Goal: Information Seeking & Learning: Compare options

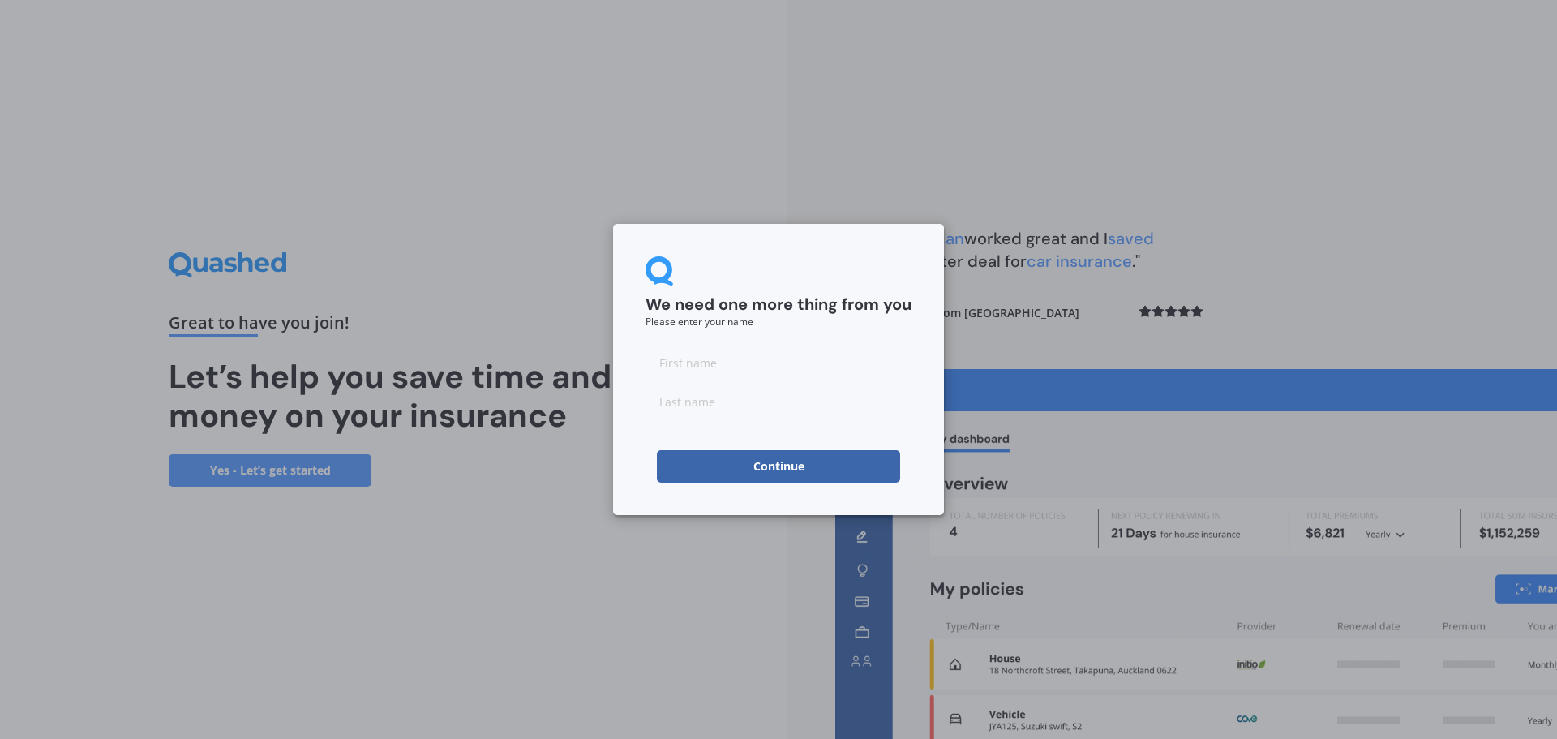
click at [751, 369] on input at bounding box center [778, 362] width 266 height 32
type input "April"
type input "Mai"
click at [763, 467] on button "Continue" at bounding box center [778, 466] width 243 height 32
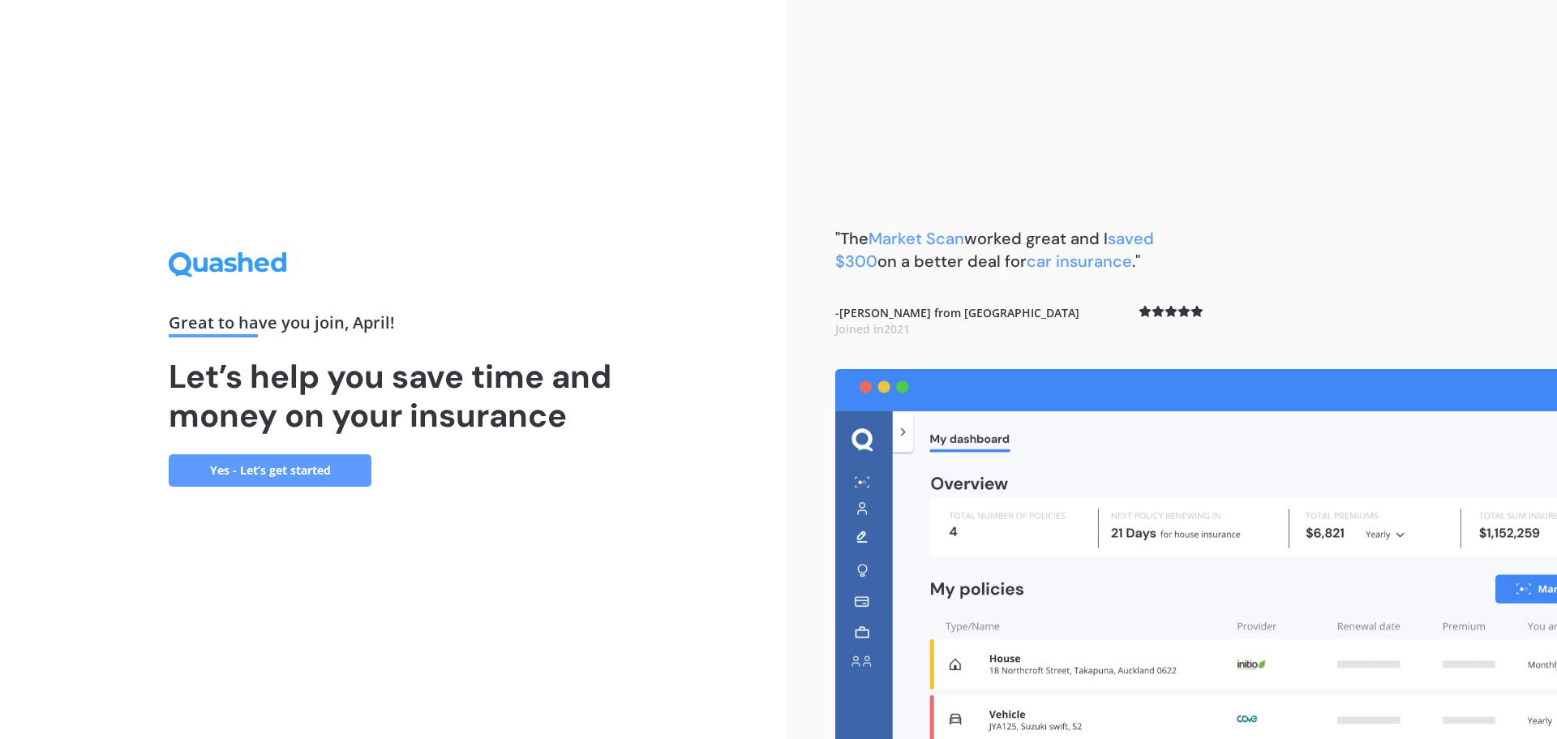
click at [225, 478] on link "Yes - Let’s get started" at bounding box center [270, 470] width 203 height 32
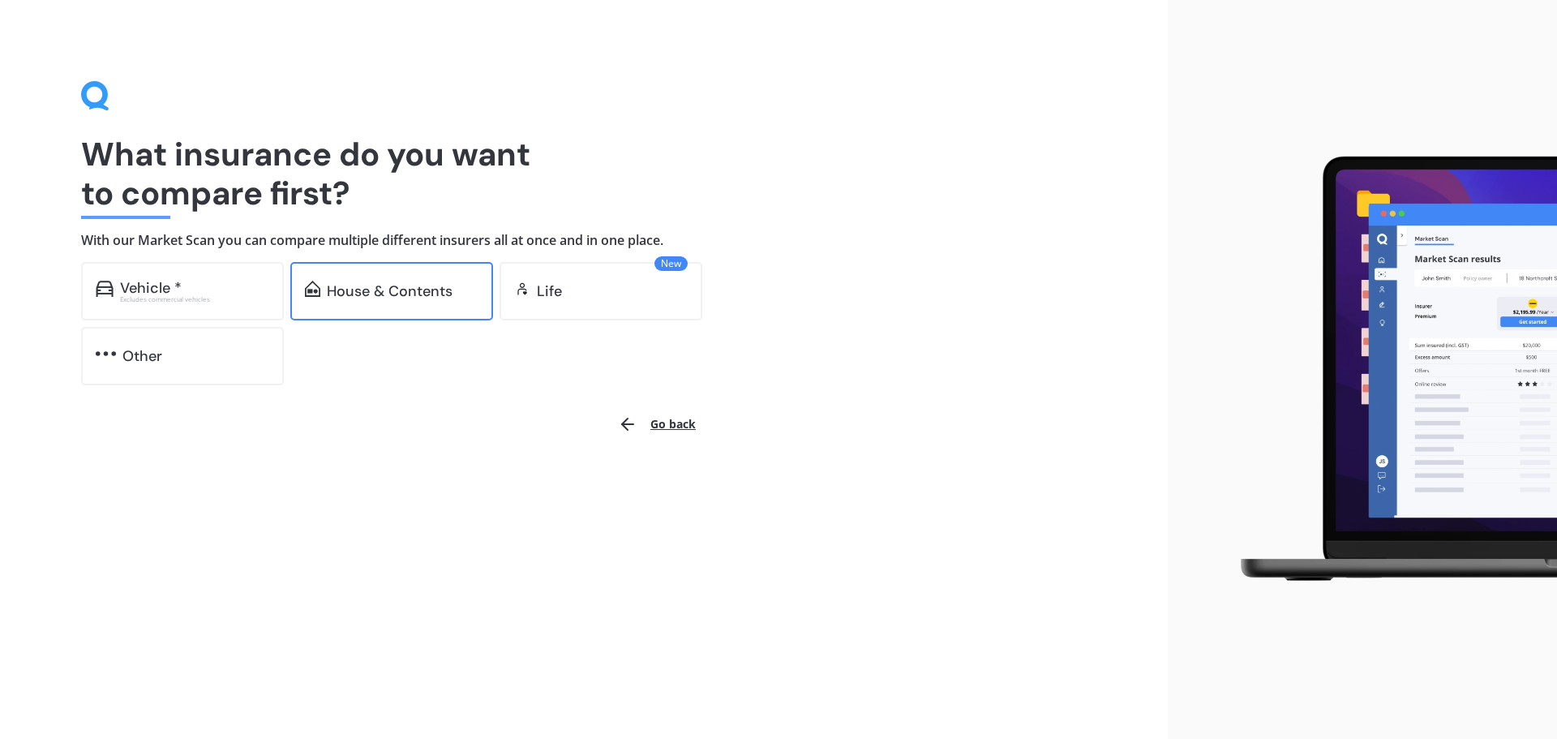
click at [400, 286] on div "House & Contents" at bounding box center [390, 291] width 126 height 16
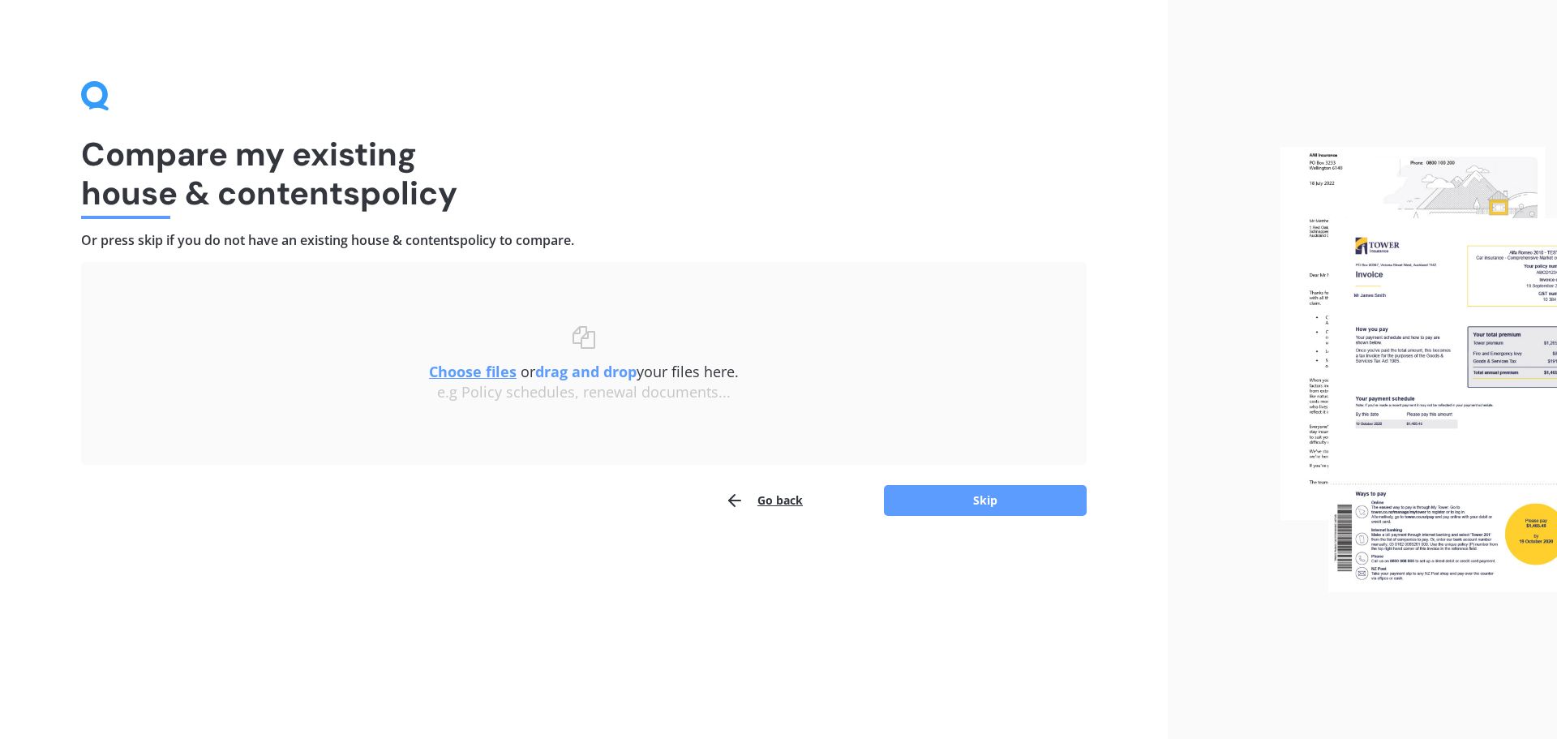
click at [442, 374] on u "Choose files" at bounding box center [473, 371] width 88 height 19
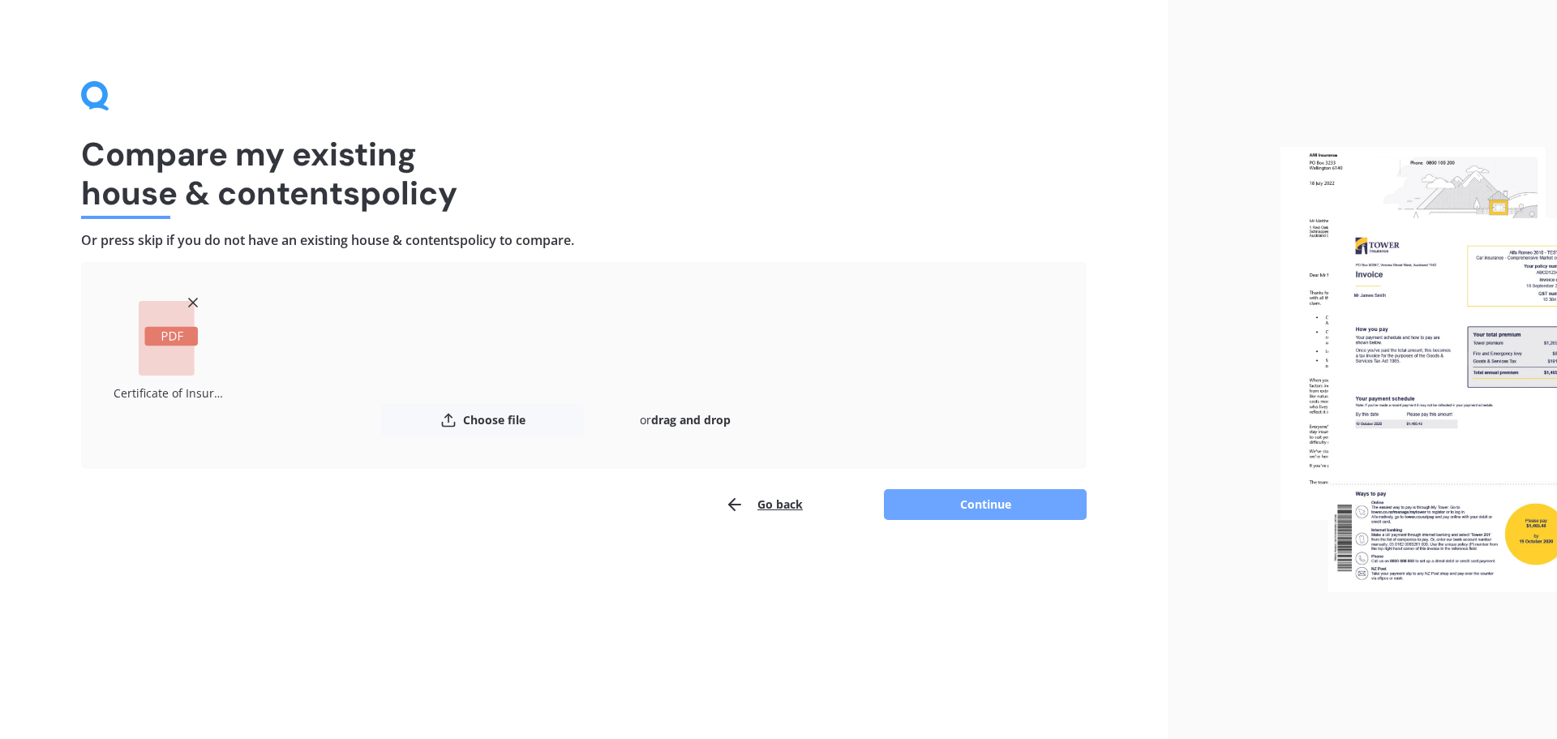
click at [1019, 512] on button "Continue" at bounding box center [985, 504] width 203 height 31
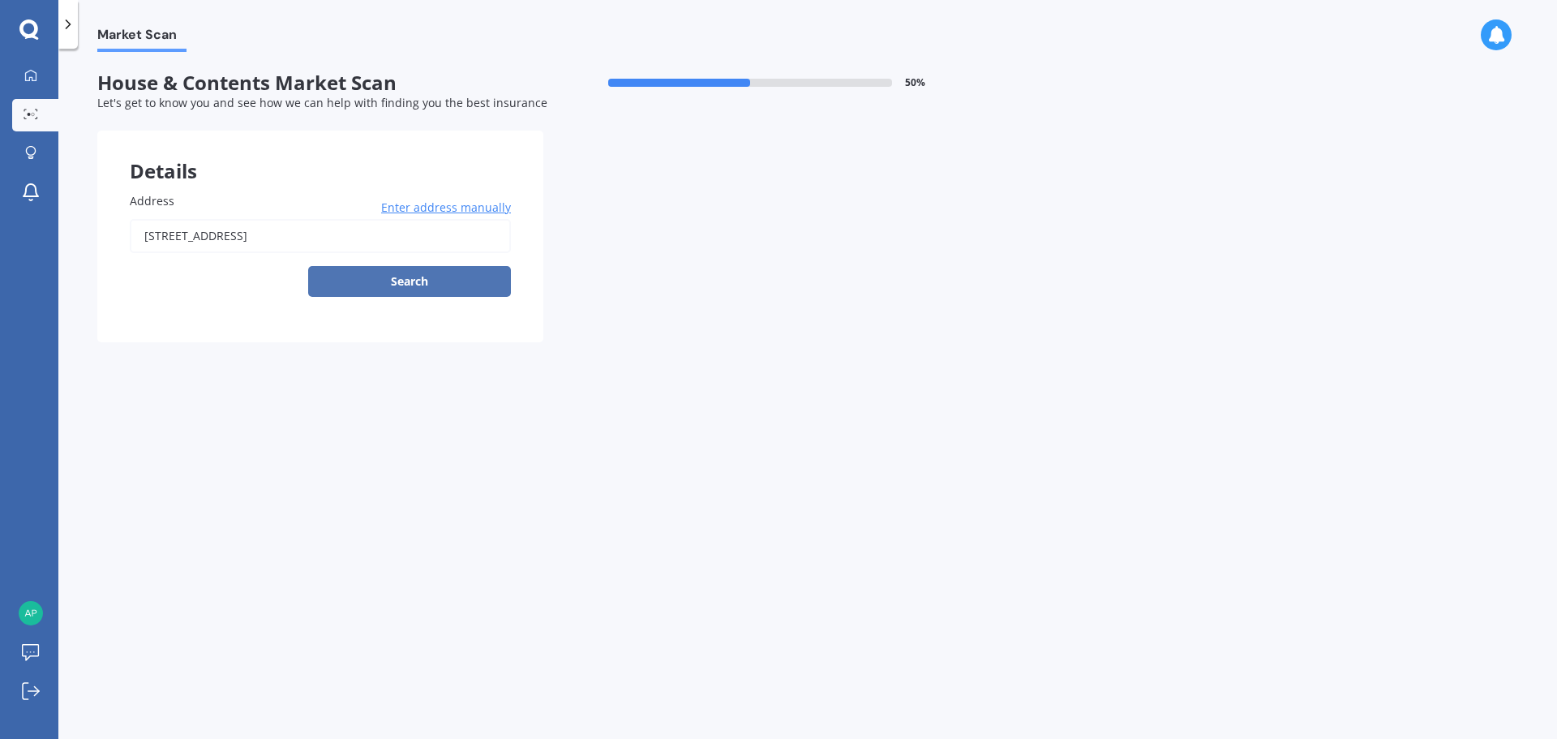
click at [388, 281] on button "Search" at bounding box center [409, 281] width 203 height 31
type input "[STREET_ADDRESS]"
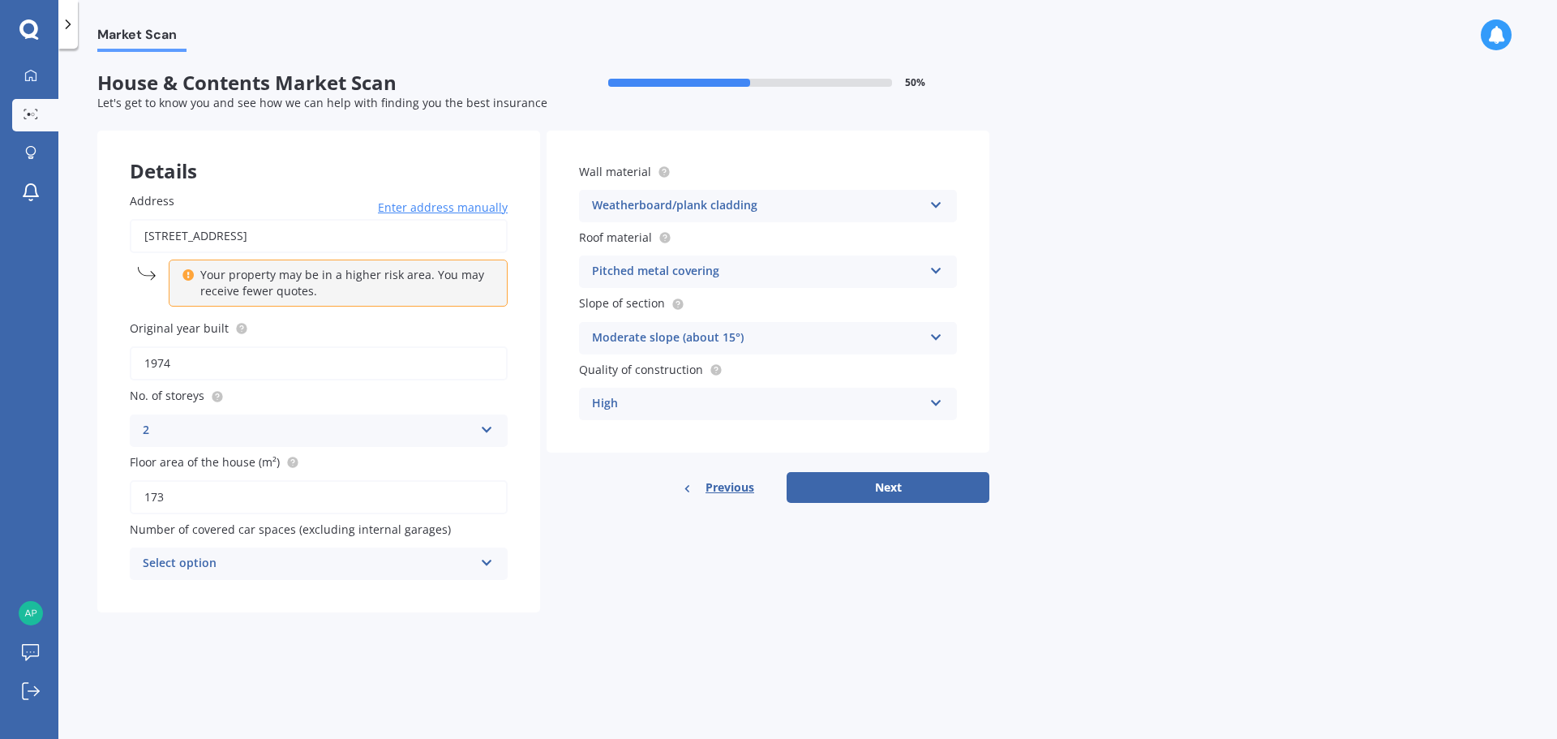
click at [472, 562] on div "Select option" at bounding box center [308, 563] width 331 height 19
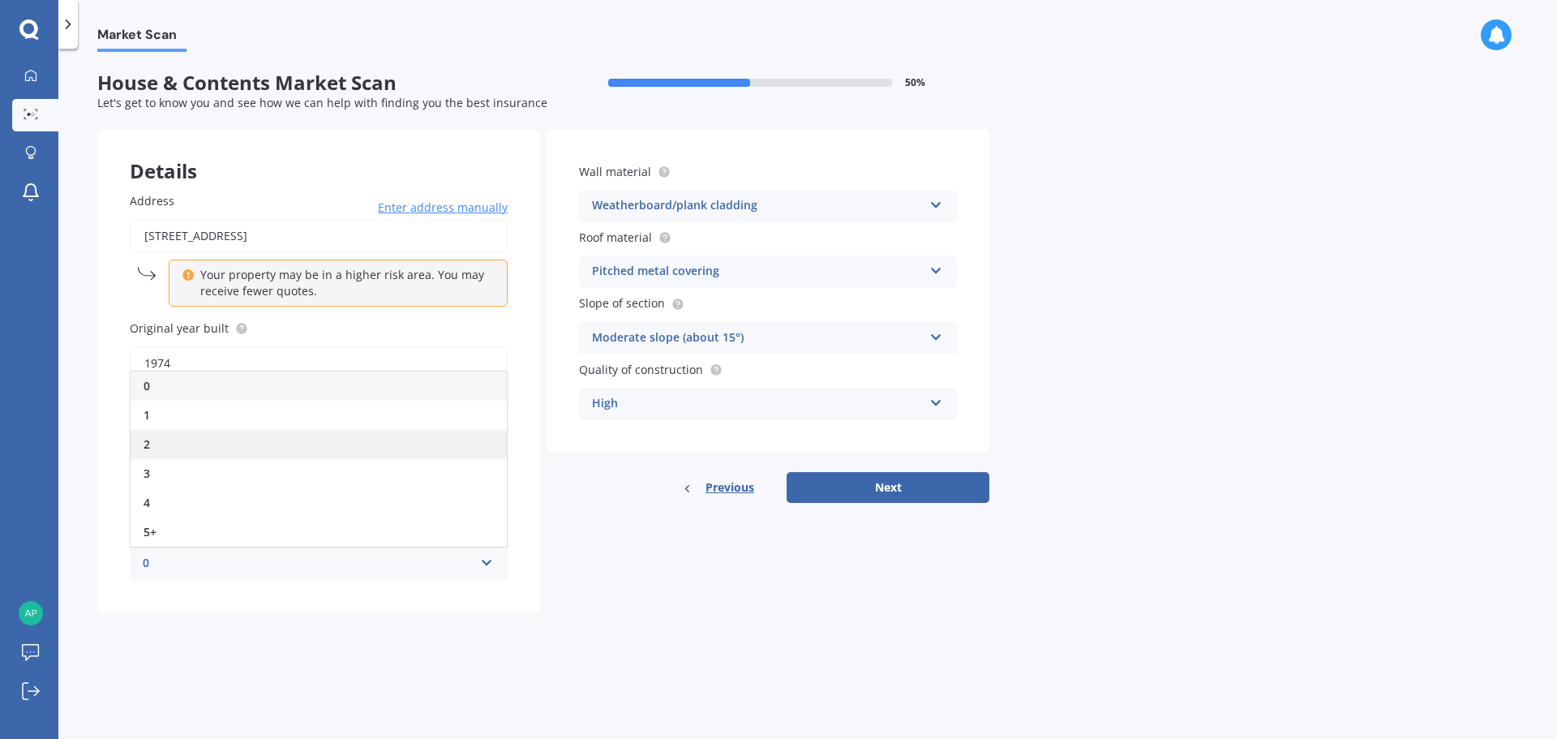
click at [271, 431] on div "2" at bounding box center [319, 444] width 376 height 29
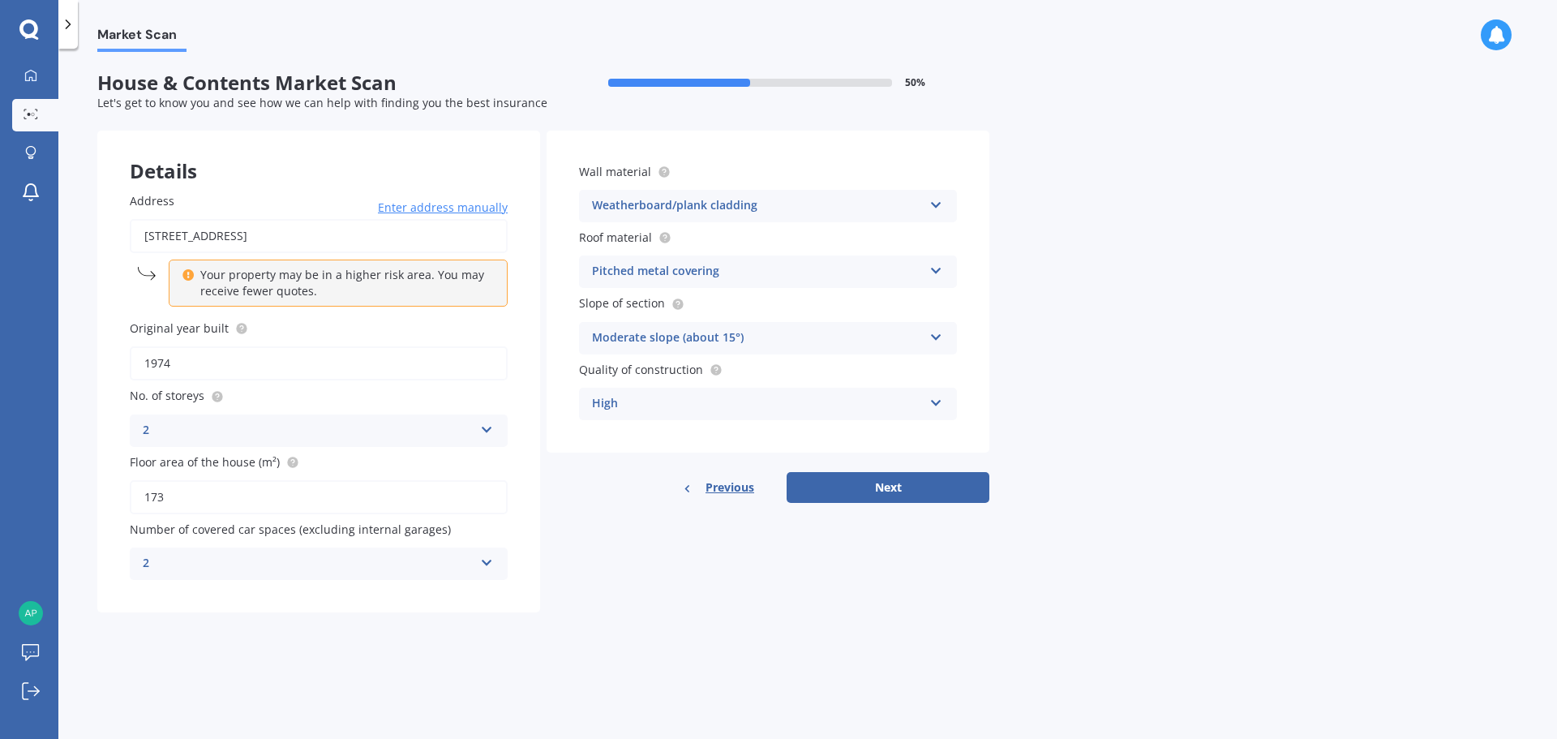
click at [482, 558] on icon at bounding box center [487, 559] width 14 height 11
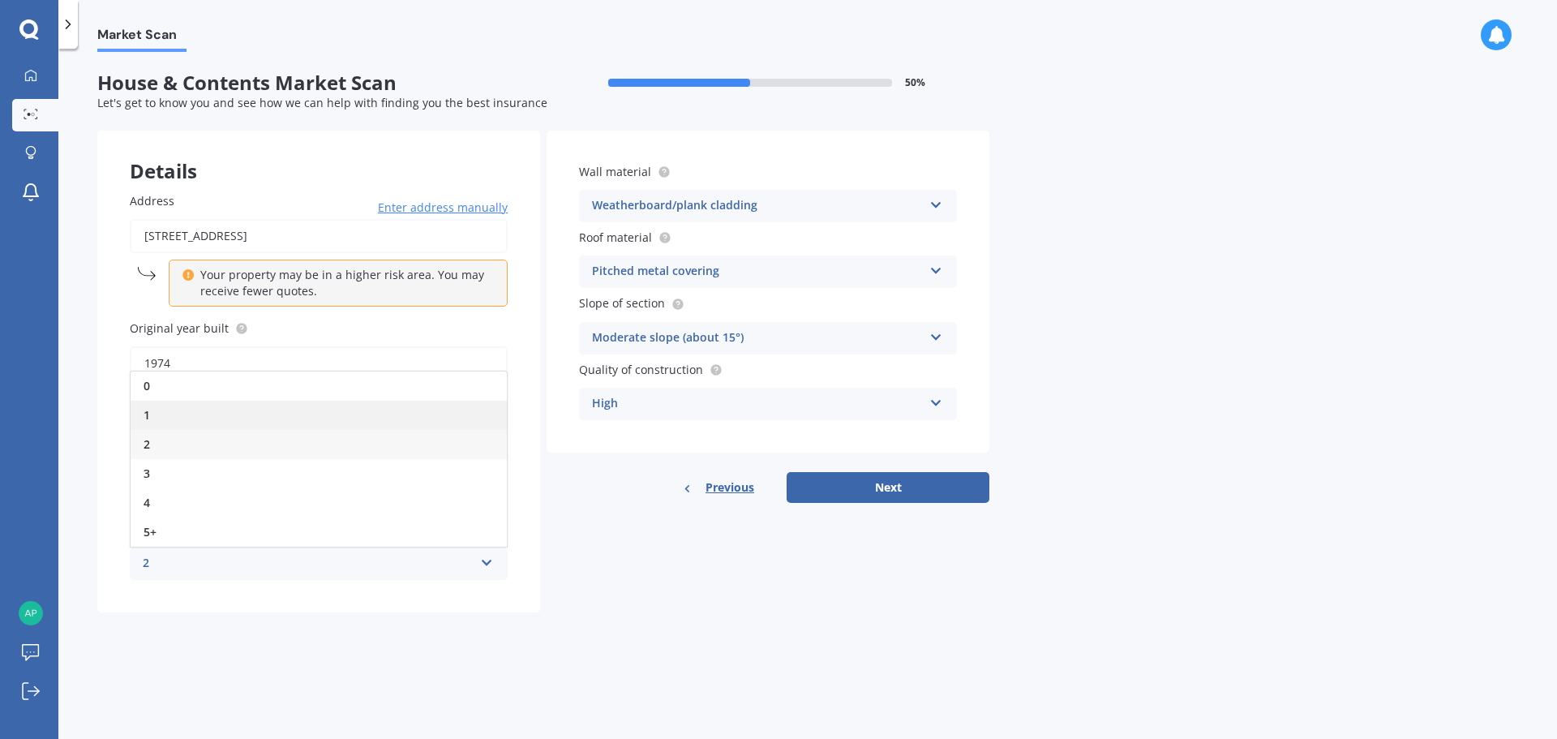
click at [176, 407] on div "1" at bounding box center [319, 414] width 376 height 29
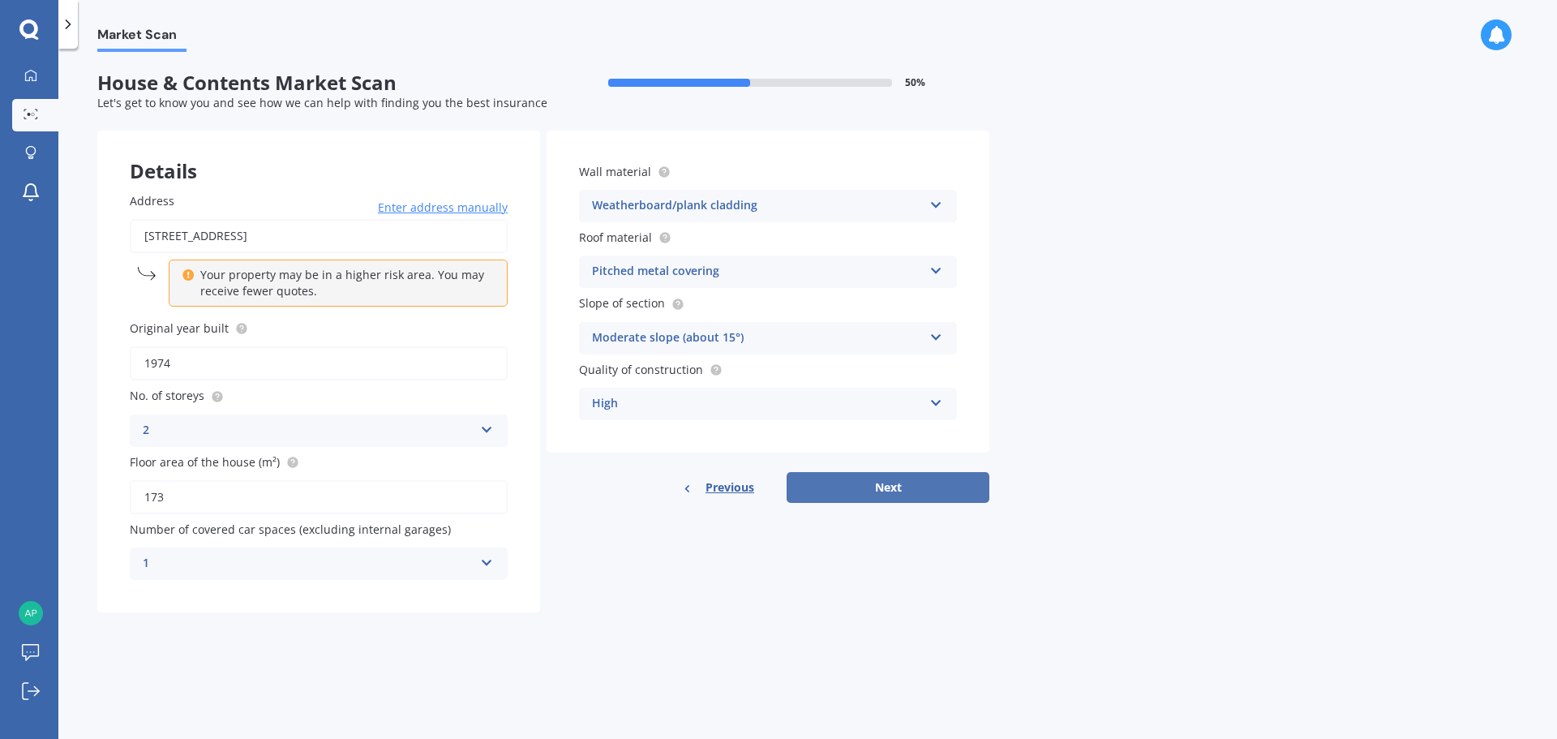
click at [903, 486] on button "Next" at bounding box center [887, 487] width 203 height 31
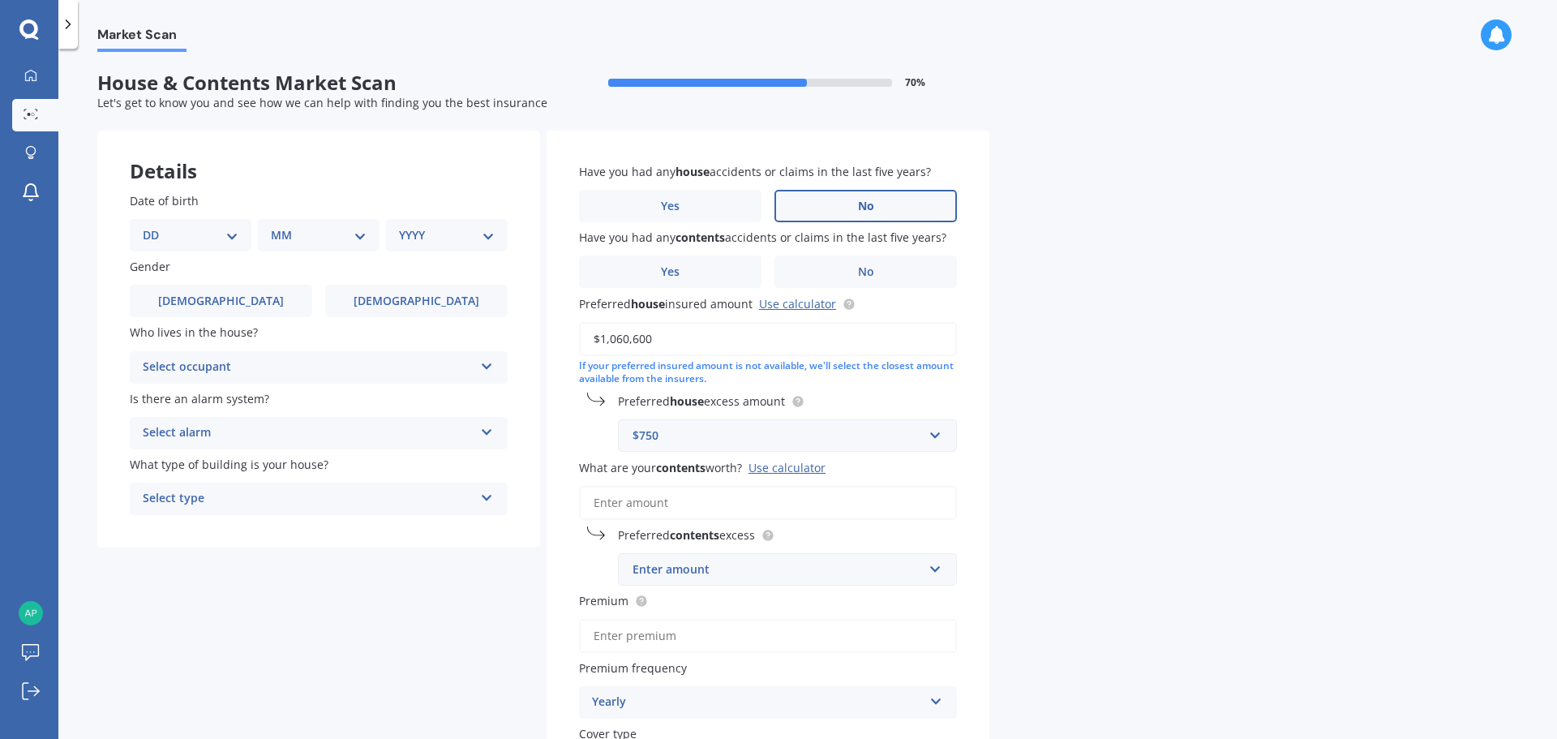
click at [847, 201] on label "No" at bounding box center [865, 206] width 182 height 32
click at [0, 0] on input "No" at bounding box center [0, 0] width 0 height 0
click at [878, 268] on label "No" at bounding box center [865, 271] width 182 height 32
click at [0, 0] on input "No" at bounding box center [0, 0] width 0 height 0
click at [726, 508] on input "What are your contents worth? Use calculator" at bounding box center [768, 503] width 378 height 34
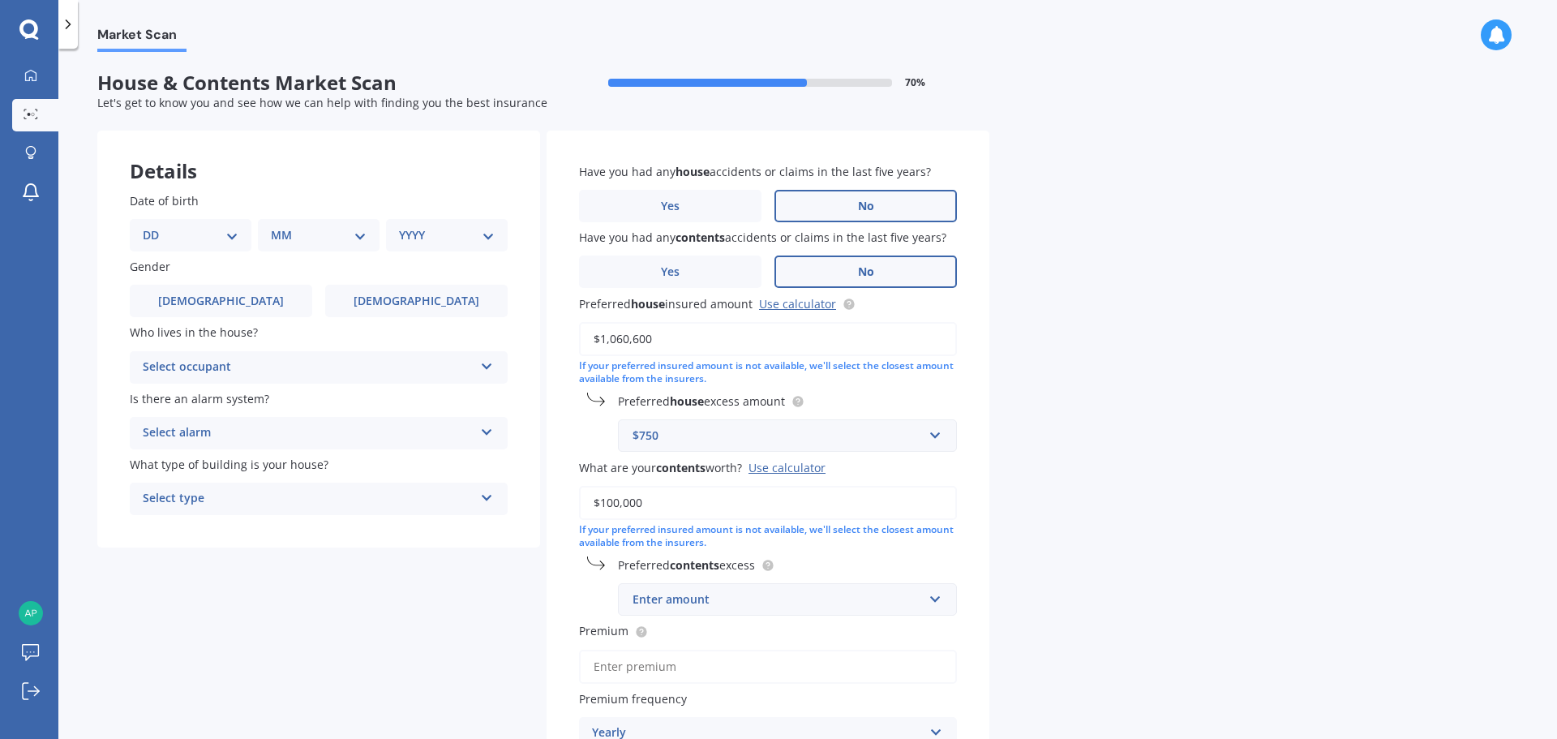
type input "$100,000"
click at [848, 600] on div "Enter amount" at bounding box center [777, 599] width 290 height 18
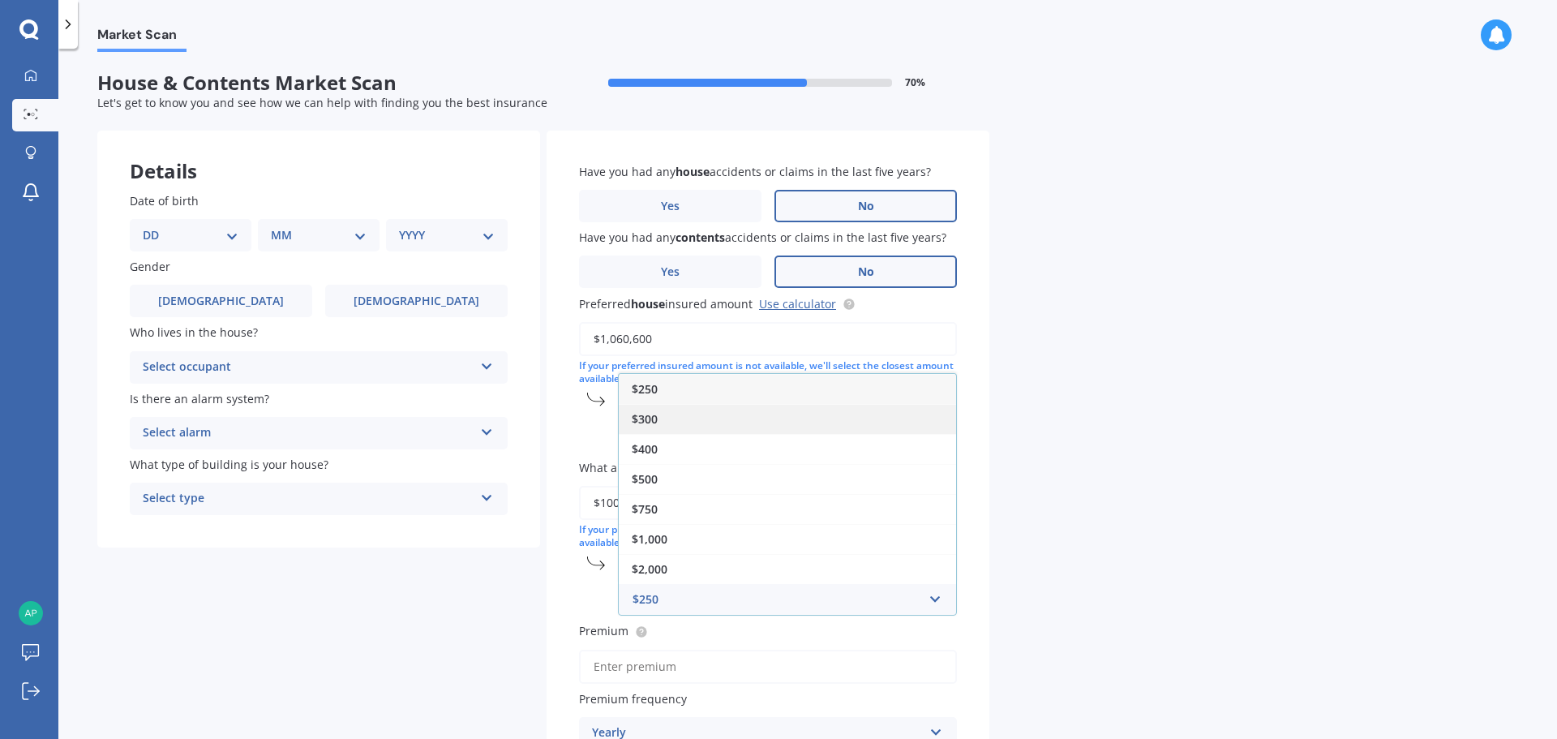
click at [704, 416] on div "$300" at bounding box center [787, 419] width 337 height 30
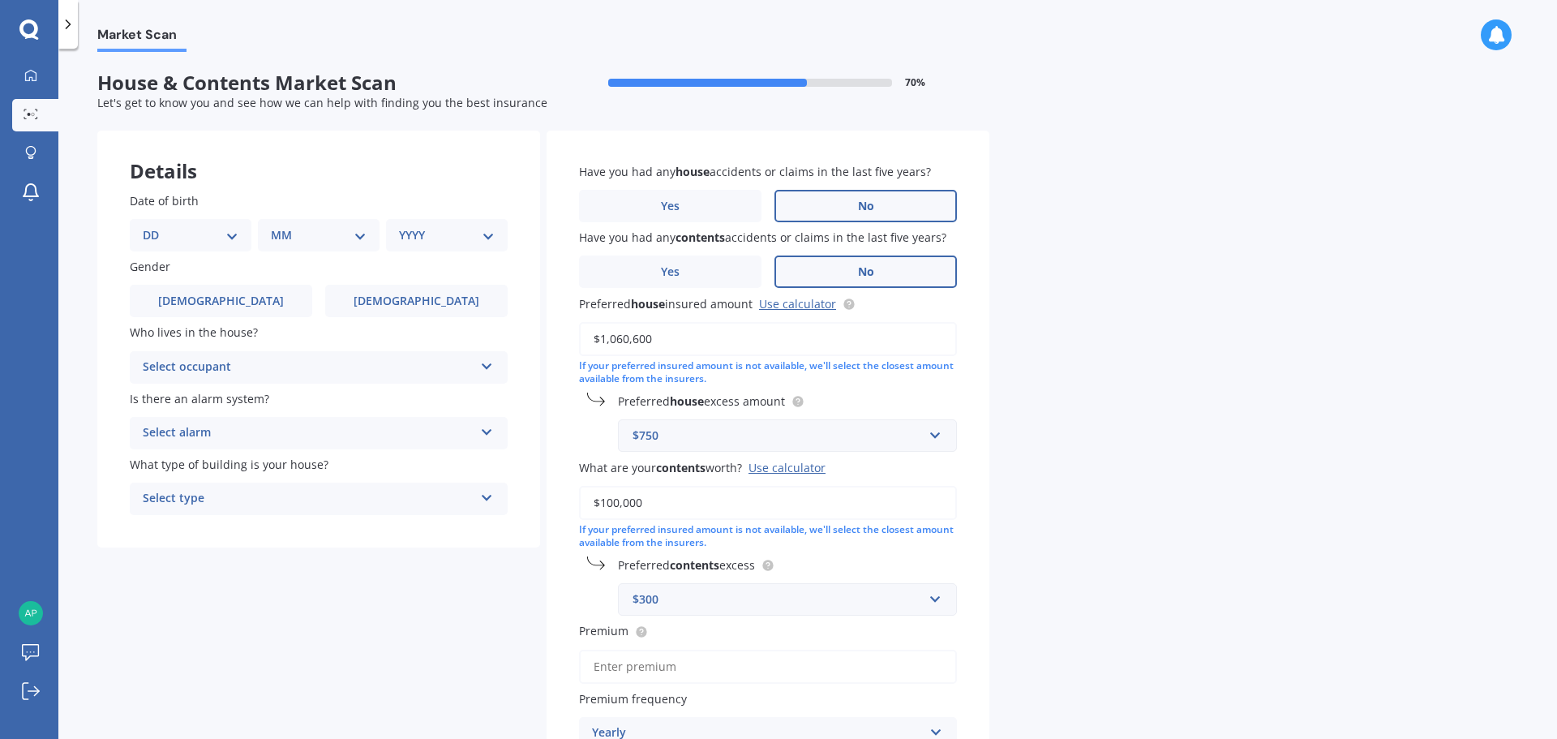
click at [1056, 531] on div "Market Scan House & Contents Market Scan 70 % Let's get to know you and see how…" at bounding box center [807, 397] width 1498 height 690
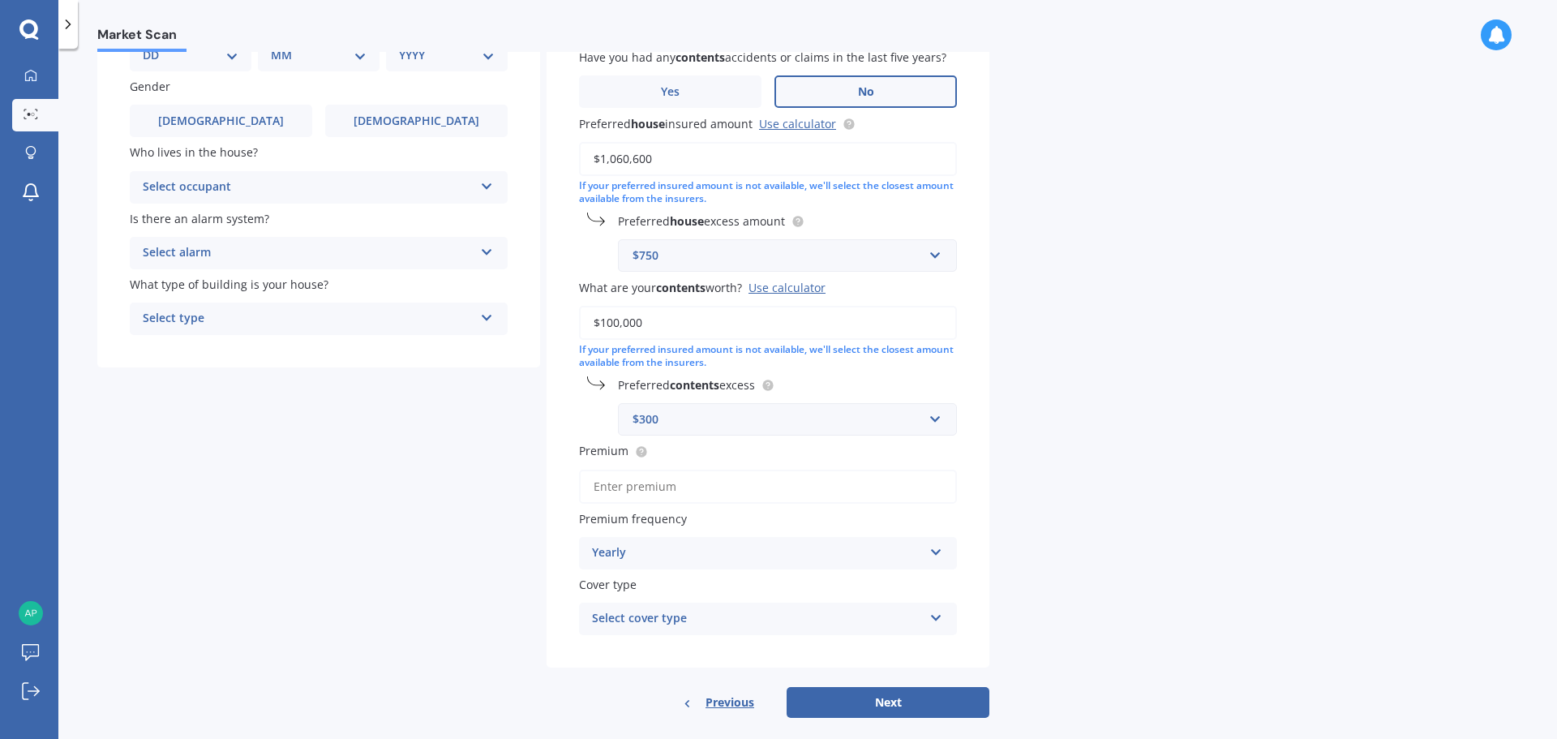
scroll to position [201, 0]
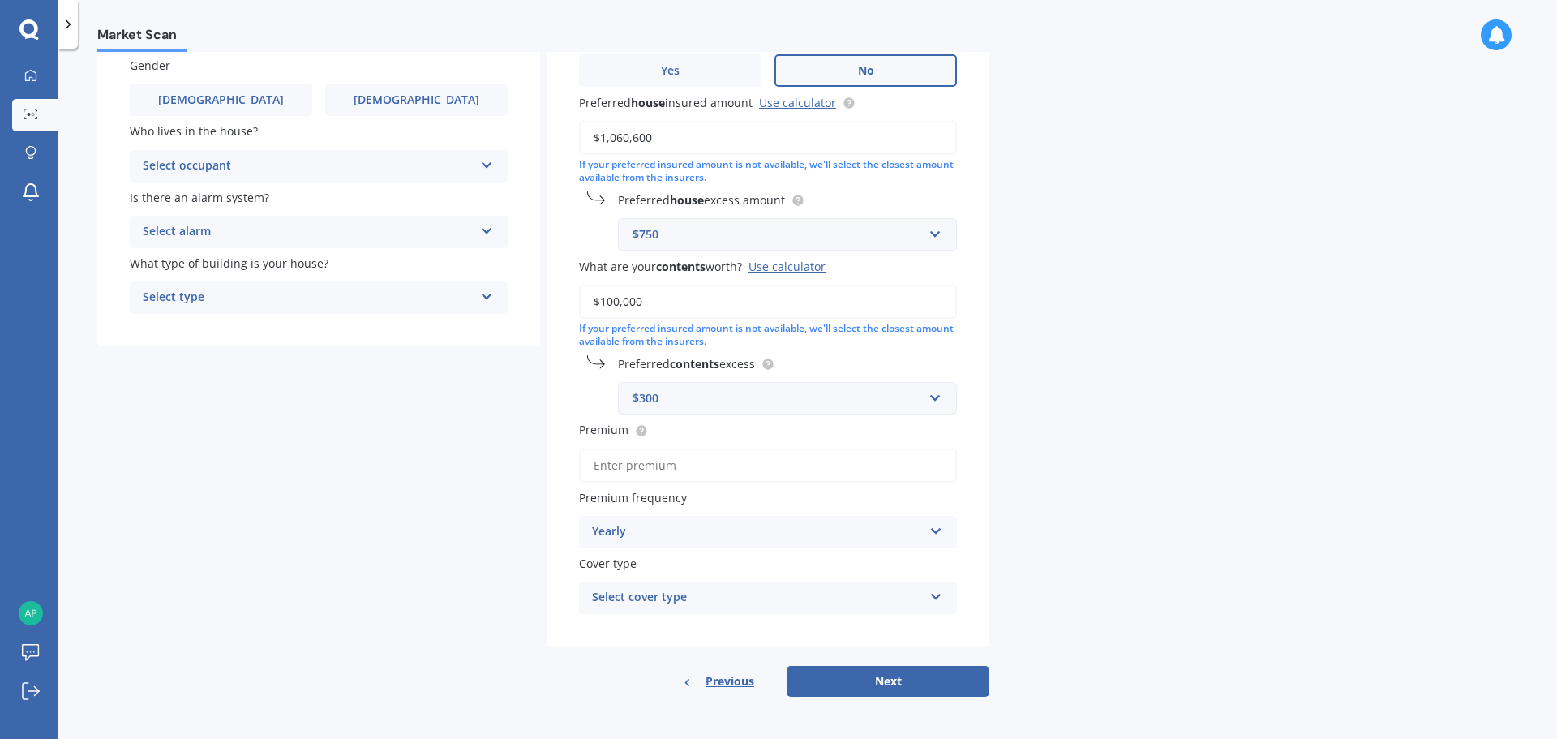
click at [773, 593] on div "Select cover type" at bounding box center [757, 597] width 331 height 19
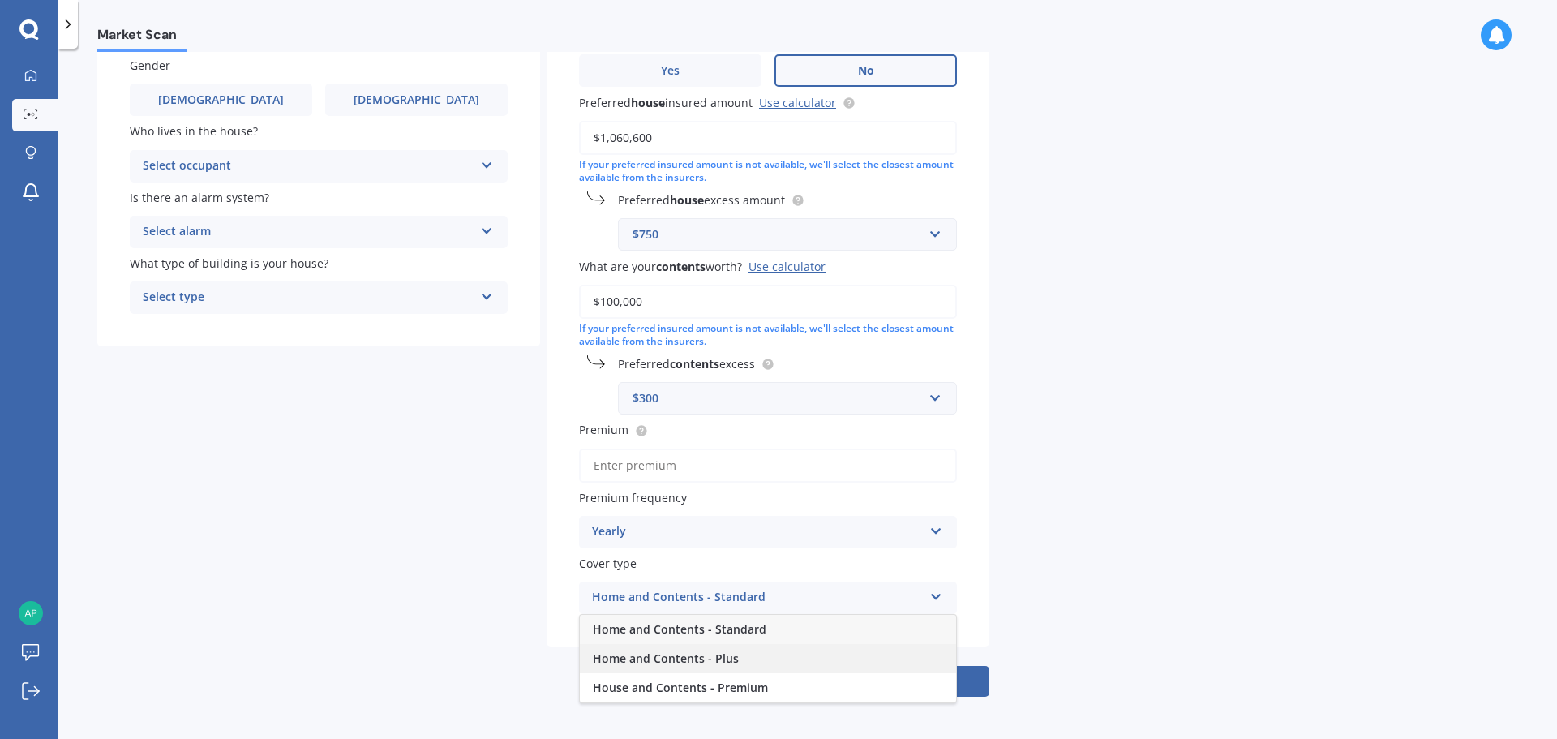
click at [767, 661] on div "Home and Contents - Plus" at bounding box center [768, 658] width 376 height 29
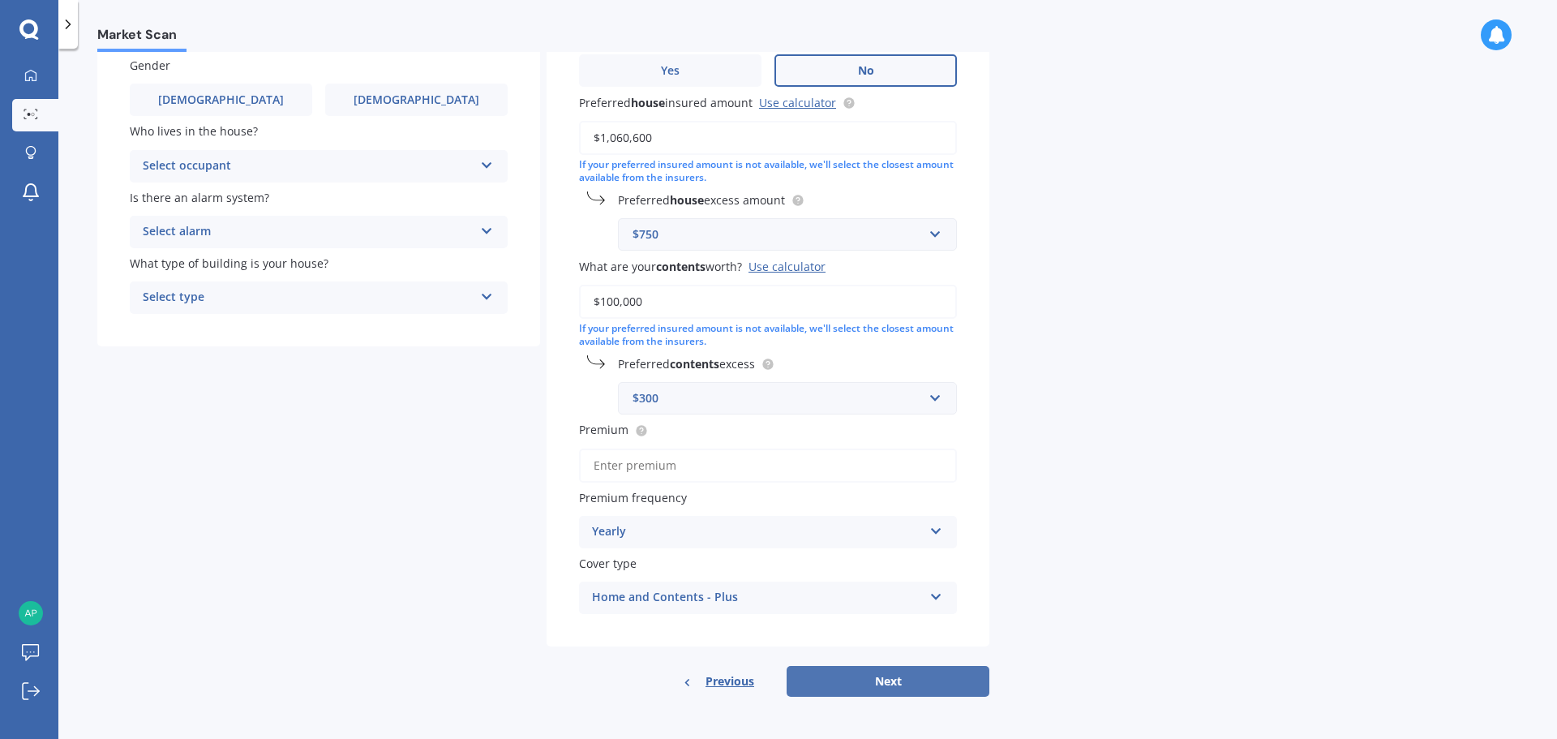
click at [910, 684] on button "Next" at bounding box center [887, 681] width 203 height 31
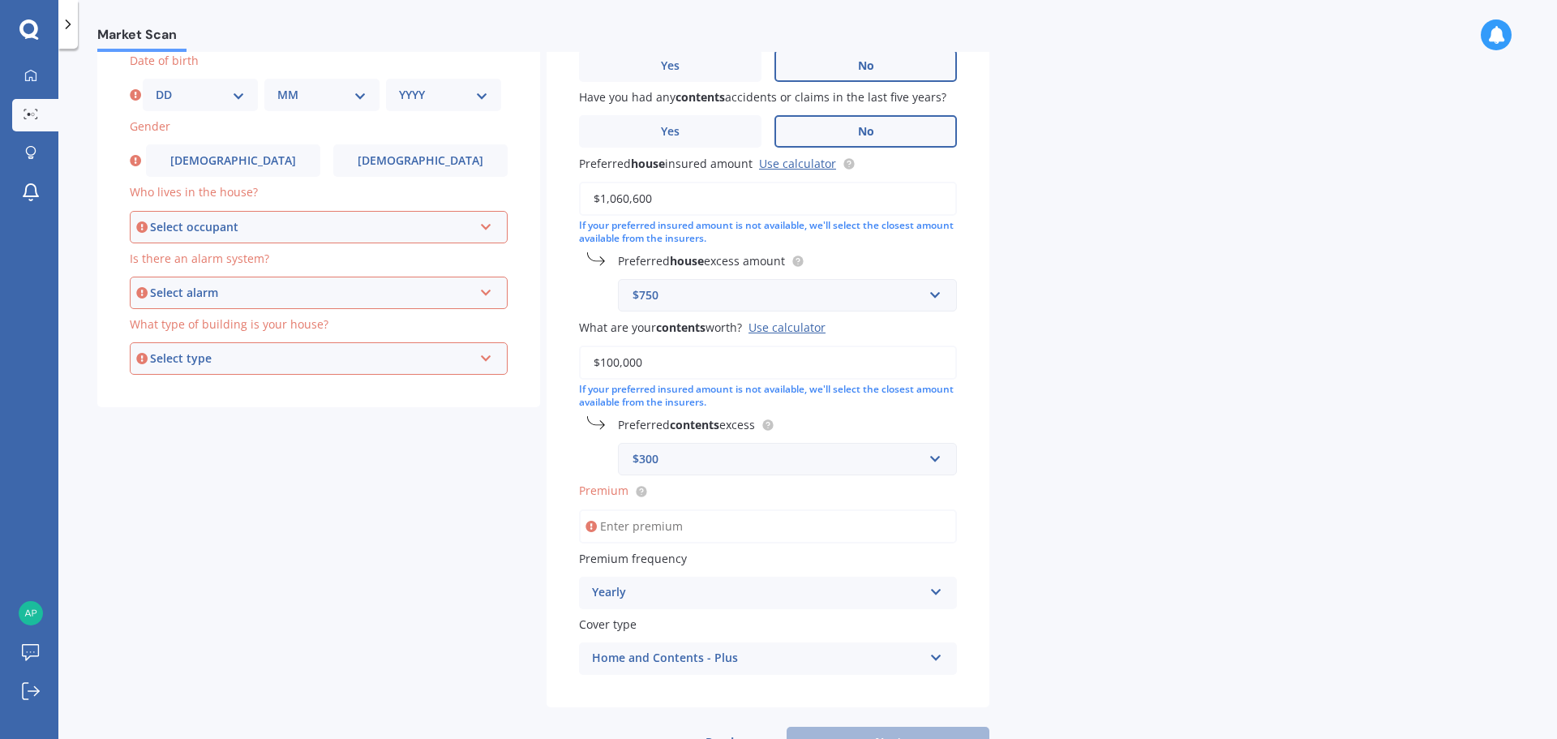
click at [685, 530] on input "Premium" at bounding box center [768, 526] width 378 height 34
click at [1095, 590] on div "Market Scan House & Contents Market Scan 70 % Let's get to know you and see how…" at bounding box center [807, 397] width 1498 height 690
click at [592, 522] on icon at bounding box center [590, 526] width 11 height 16
click at [630, 528] on input "Premium" at bounding box center [768, 526] width 378 height 34
click at [624, 527] on input "Premium" at bounding box center [768, 526] width 378 height 34
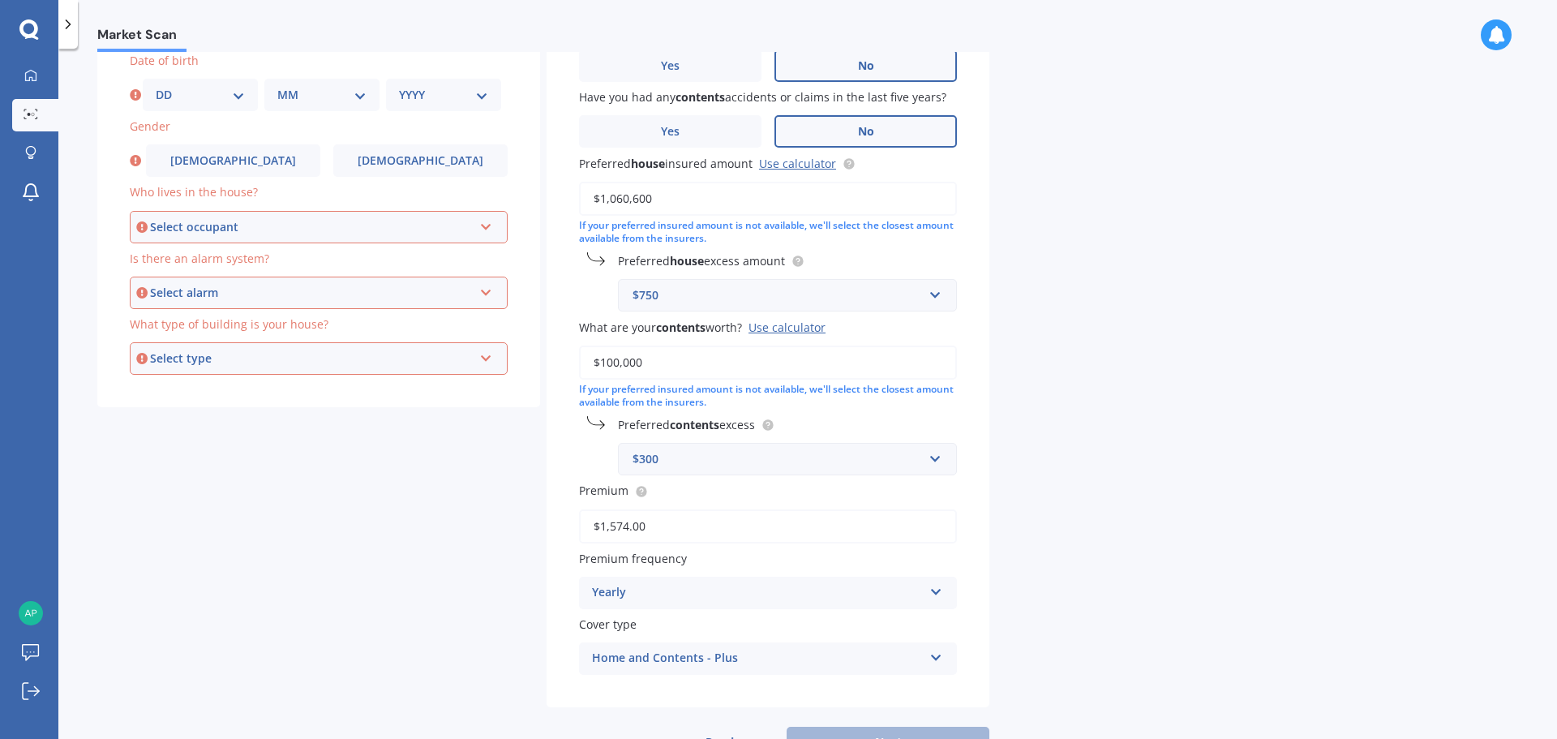
scroll to position [201, 0]
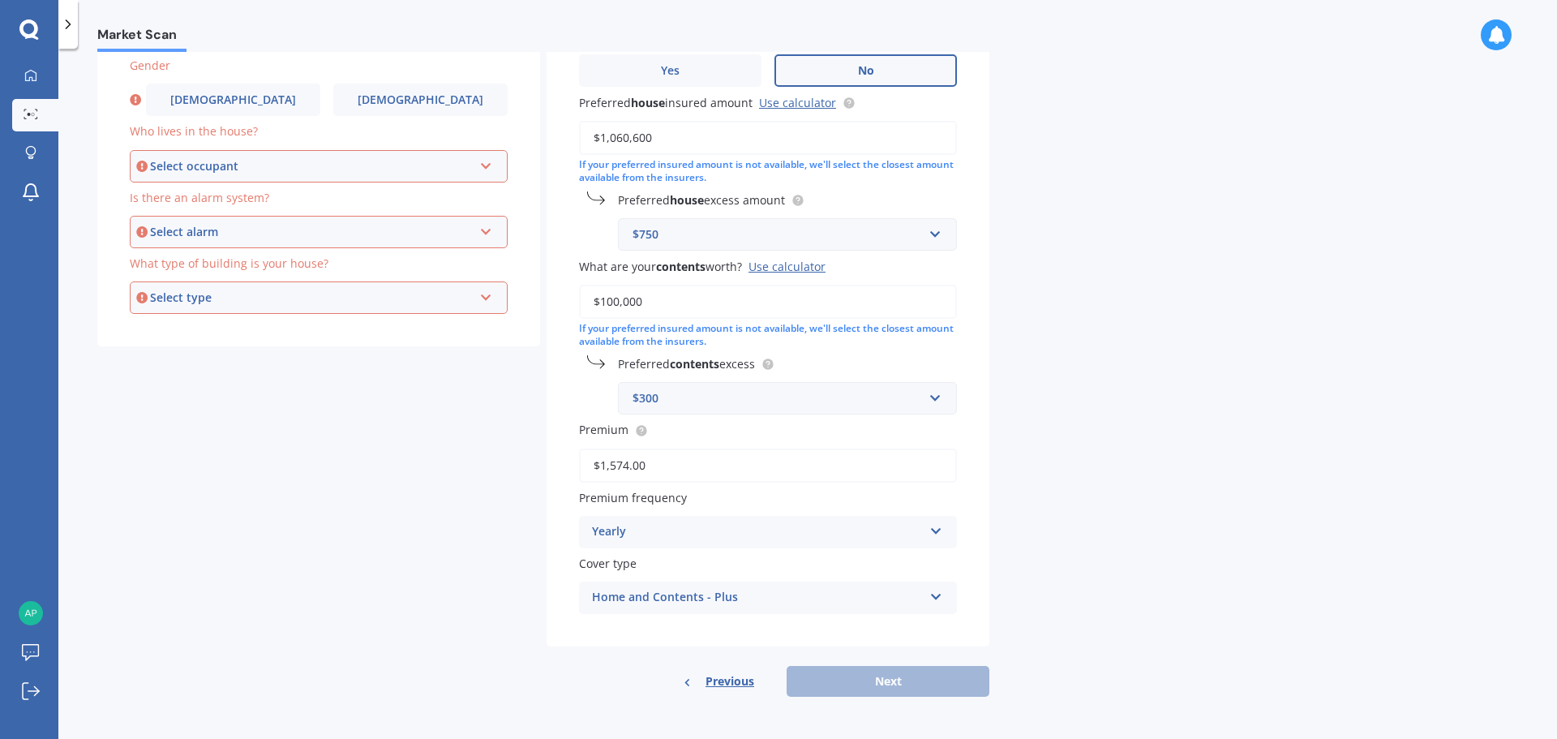
type input "$1,574.00"
click at [1129, 508] on div "Market Scan House & Contents Market Scan 70 % Let's get to know you and see how…" at bounding box center [807, 397] width 1498 height 690
click at [909, 681] on div "Previous Next" at bounding box center [767, 681] width 443 height 31
click at [763, 593] on div "Home and Contents - Plus" at bounding box center [757, 597] width 331 height 19
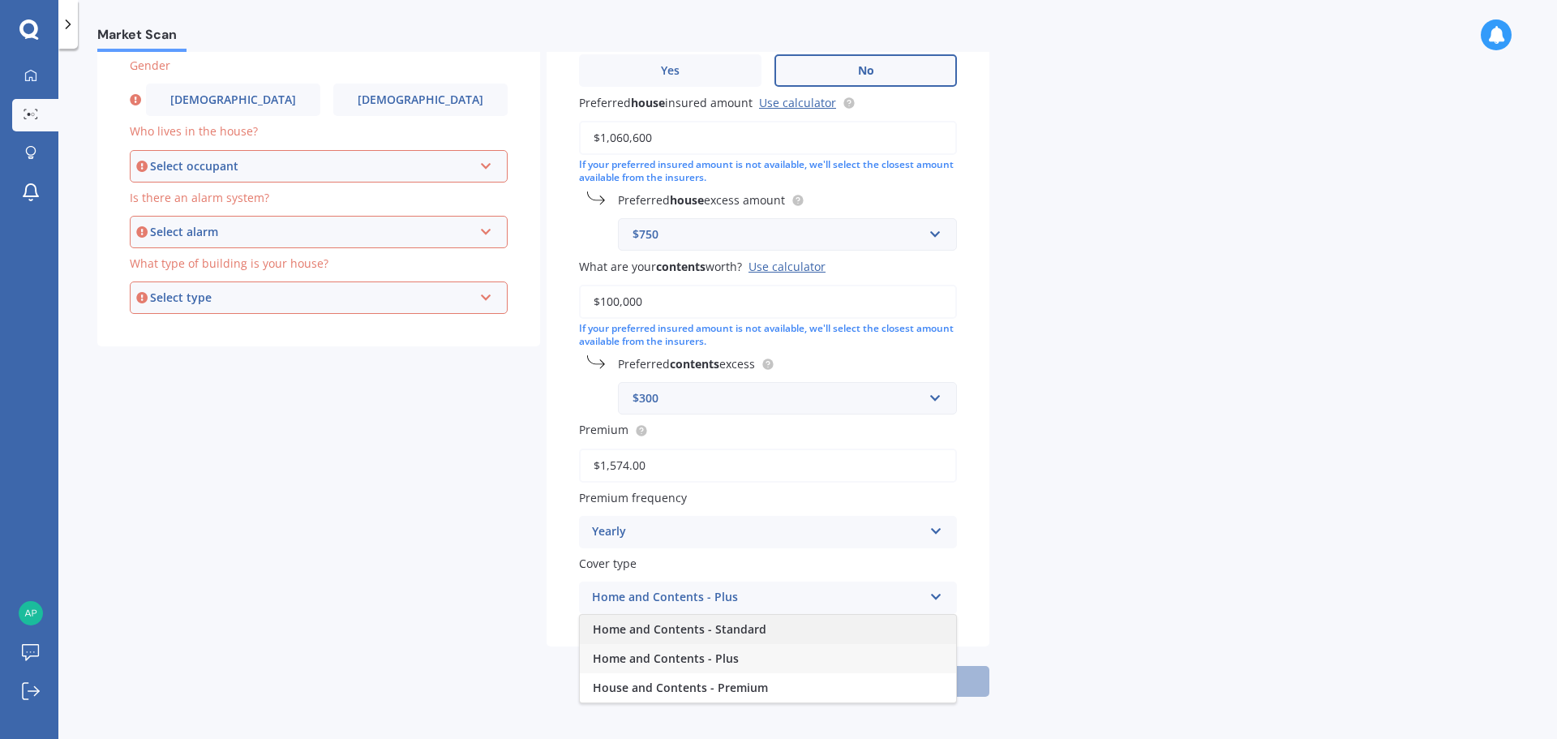
click at [760, 627] on span "Home and Contents - Standard" at bounding box center [679, 628] width 173 height 15
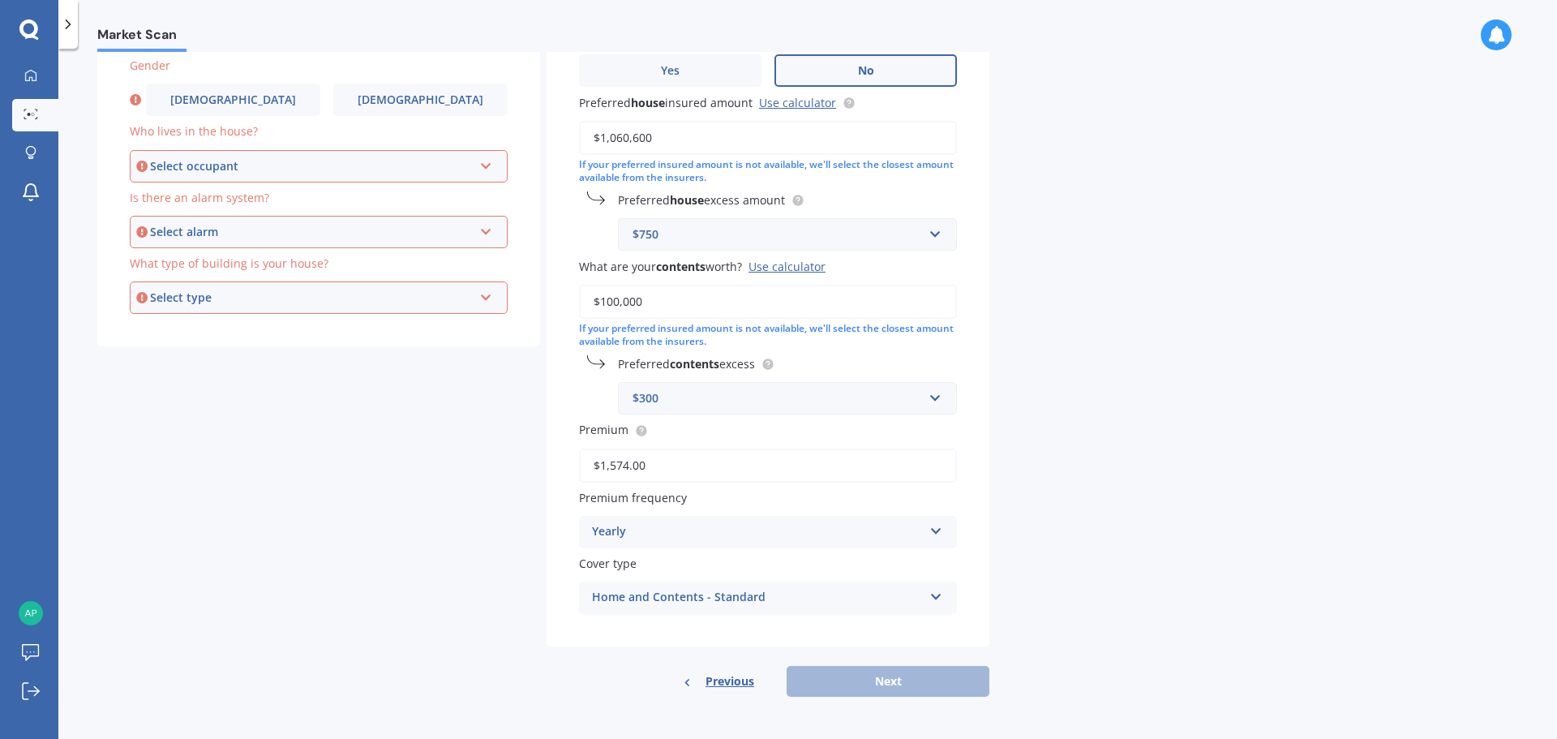
click at [1155, 609] on div "Market Scan House & Contents Market Scan 70 % Let's get to know you and see how…" at bounding box center [807, 397] width 1498 height 690
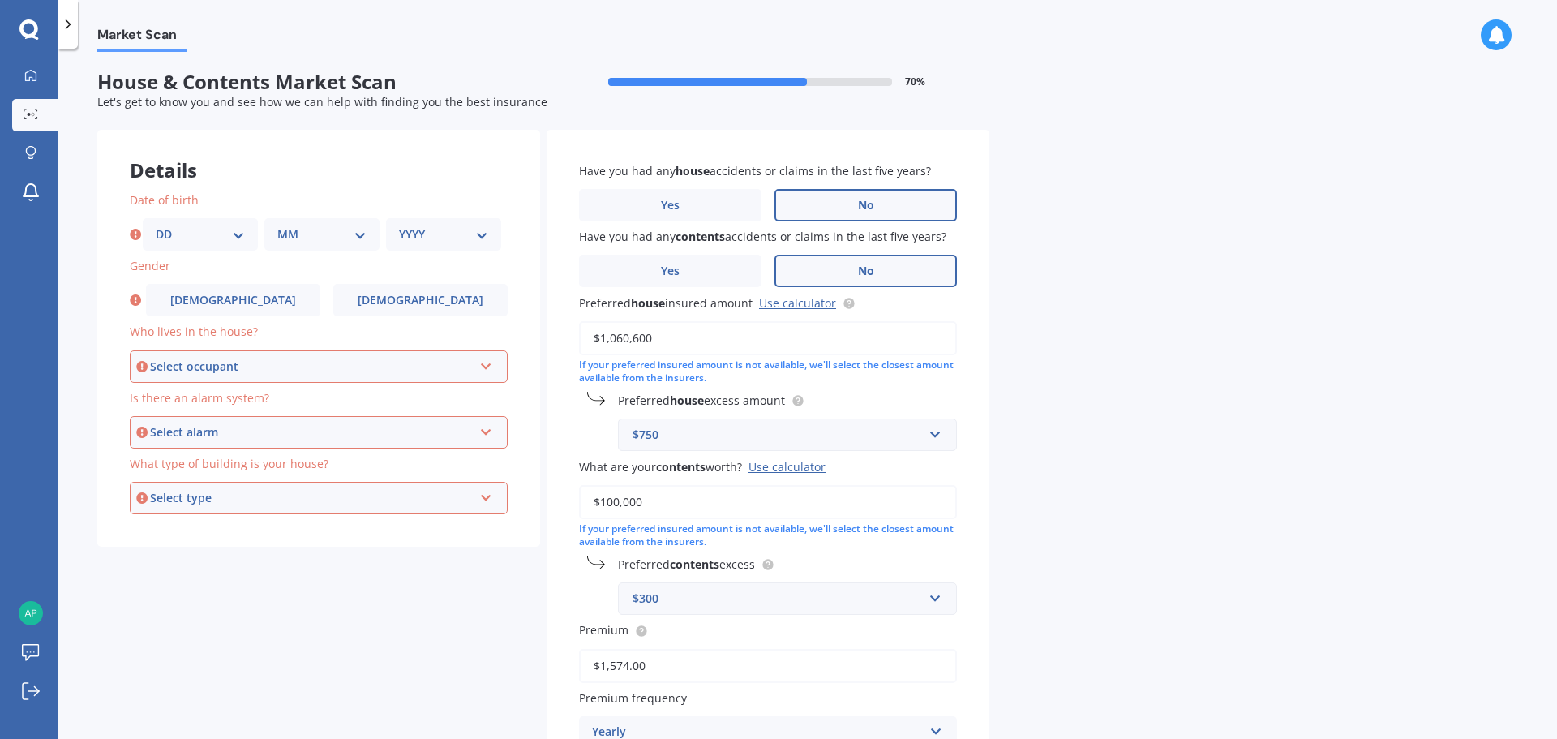
scroll to position [0, 0]
click at [216, 237] on select "DD 01 02 03 04 05 06 07 08 09 10 11 12 13 14 15 16 17 18 19 20 21 22 23 24 25 2…" at bounding box center [200, 235] width 89 height 18
select select "25"
click at [156, 226] on select "DD 01 02 03 04 05 06 07 08 09 10 11 12 13 14 15 16 17 18 19 20 21 22 23 24 25 2…" at bounding box center [200, 235] width 89 height 18
click at [325, 225] on div "MM 01 02 03 04 05 06 07 08 09 10 11 12" at bounding box center [321, 235] width 115 height 32
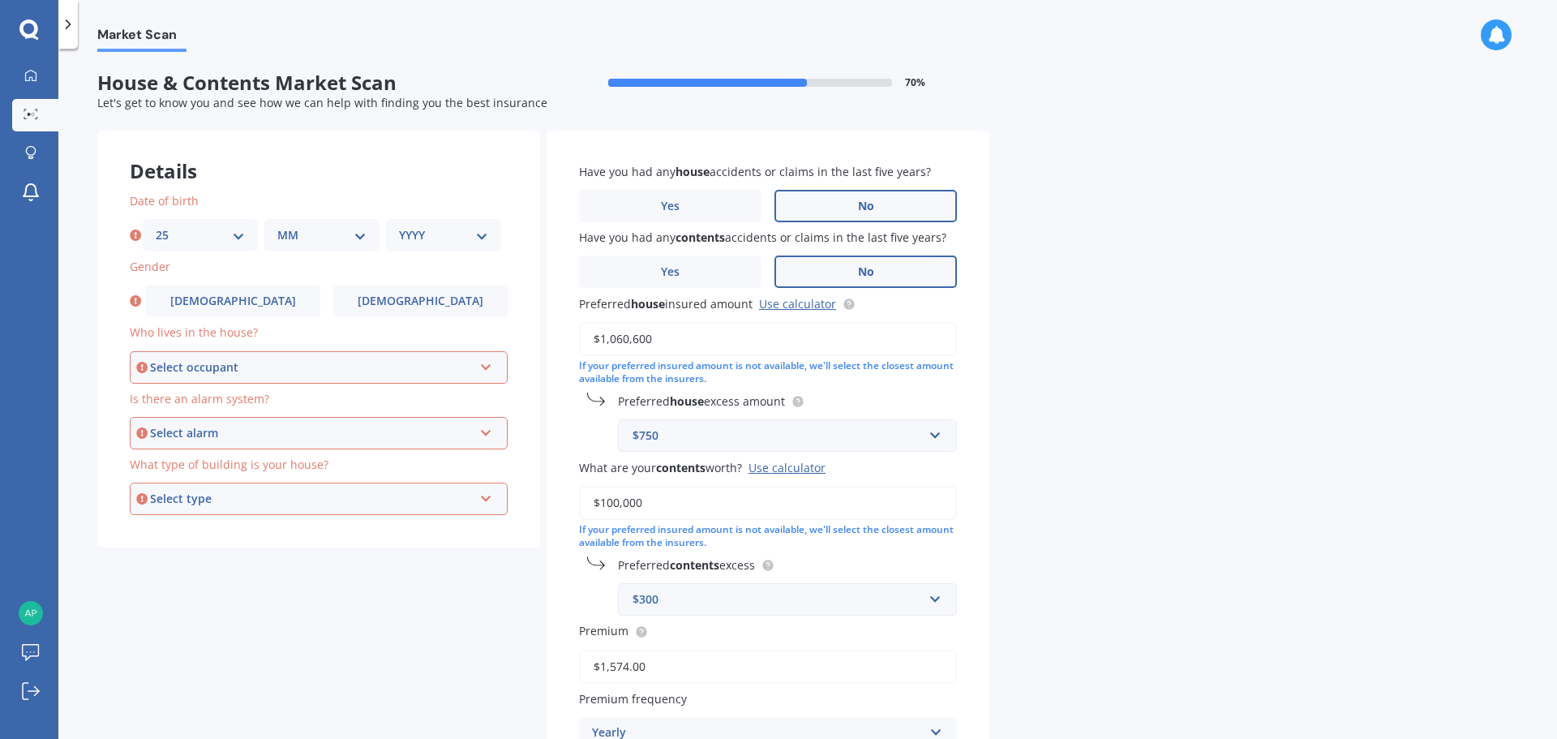
click at [349, 233] on select "MM 01 02 03 04 05 06 07 08 09 10 11 12" at bounding box center [321, 235] width 89 height 18
select select "02"
click at [277, 226] on select "MM 01 02 03 04 05 06 07 08 09 10 11 12" at bounding box center [321, 235] width 89 height 18
click at [439, 239] on select "YYYY 2009 2008 2007 2006 2005 2004 2003 2002 2001 2000 1999 1998 1997 1996 1995…" at bounding box center [443, 235] width 89 height 18
select select "1984"
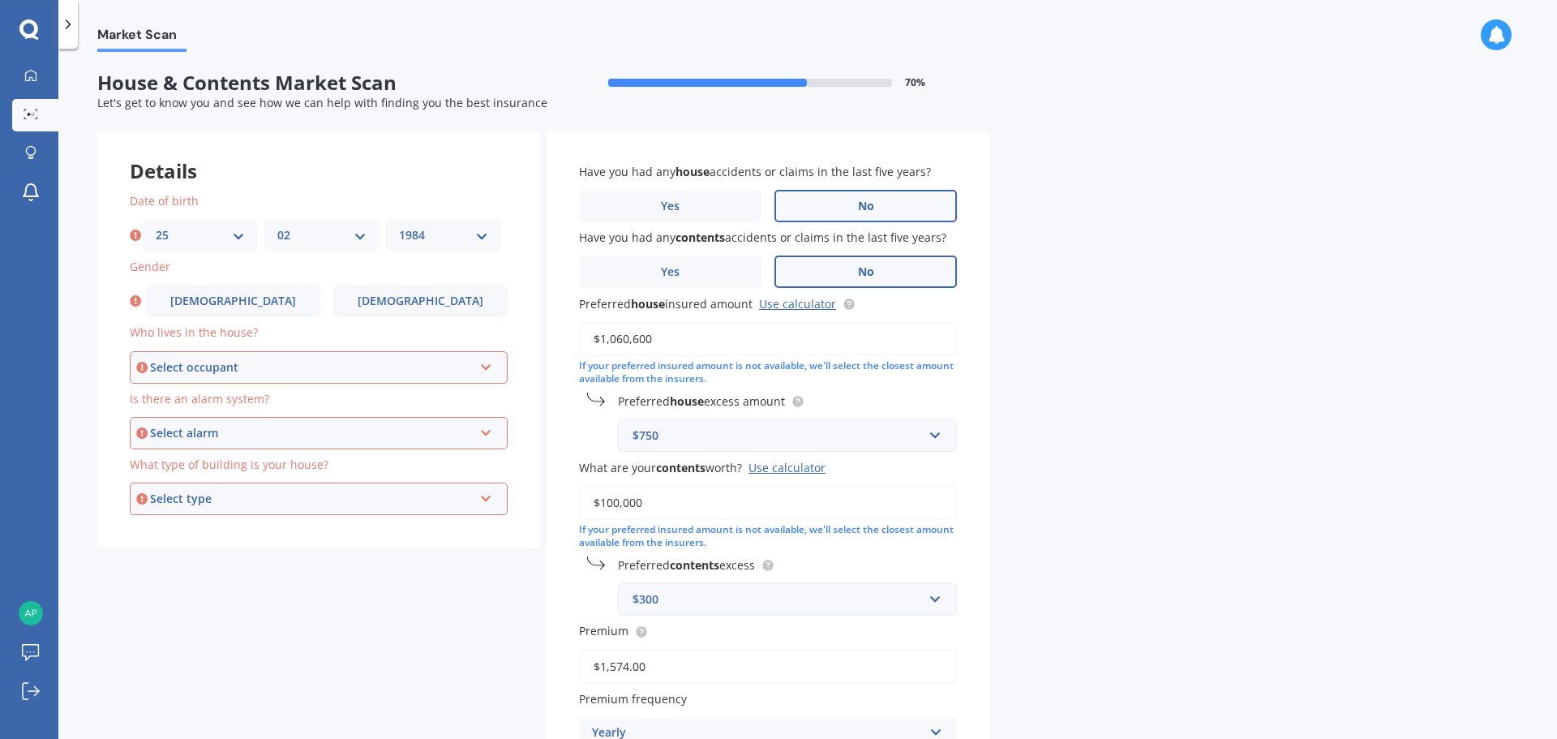
click at [399, 226] on select "YYYY 2009 2008 2007 2006 2005 2004 2003 2002 2001 2000 1999 1998 1997 1996 1995…" at bounding box center [443, 235] width 89 height 18
click at [437, 306] on span "[DEMOGRAPHIC_DATA]" at bounding box center [420, 301] width 129 height 14
click at [0, 0] on input "[DEMOGRAPHIC_DATA]" at bounding box center [0, 0] width 0 height 0
click at [418, 354] on div "Select occupant Owner Owner + Boarder" at bounding box center [319, 367] width 378 height 32
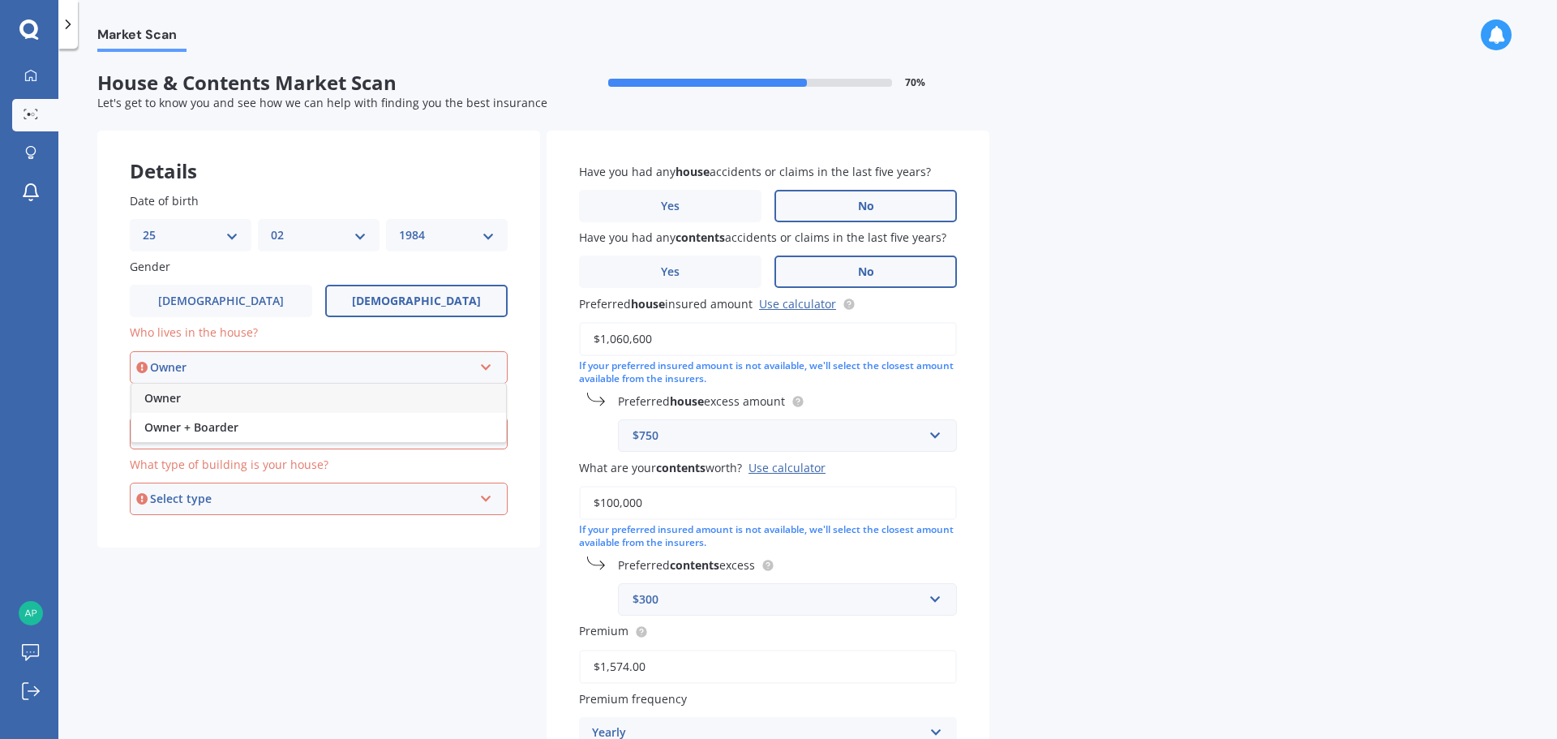
click at [357, 391] on div "Owner" at bounding box center [318, 397] width 375 height 29
click at [364, 432] on div "Select alarm" at bounding box center [311, 433] width 323 height 18
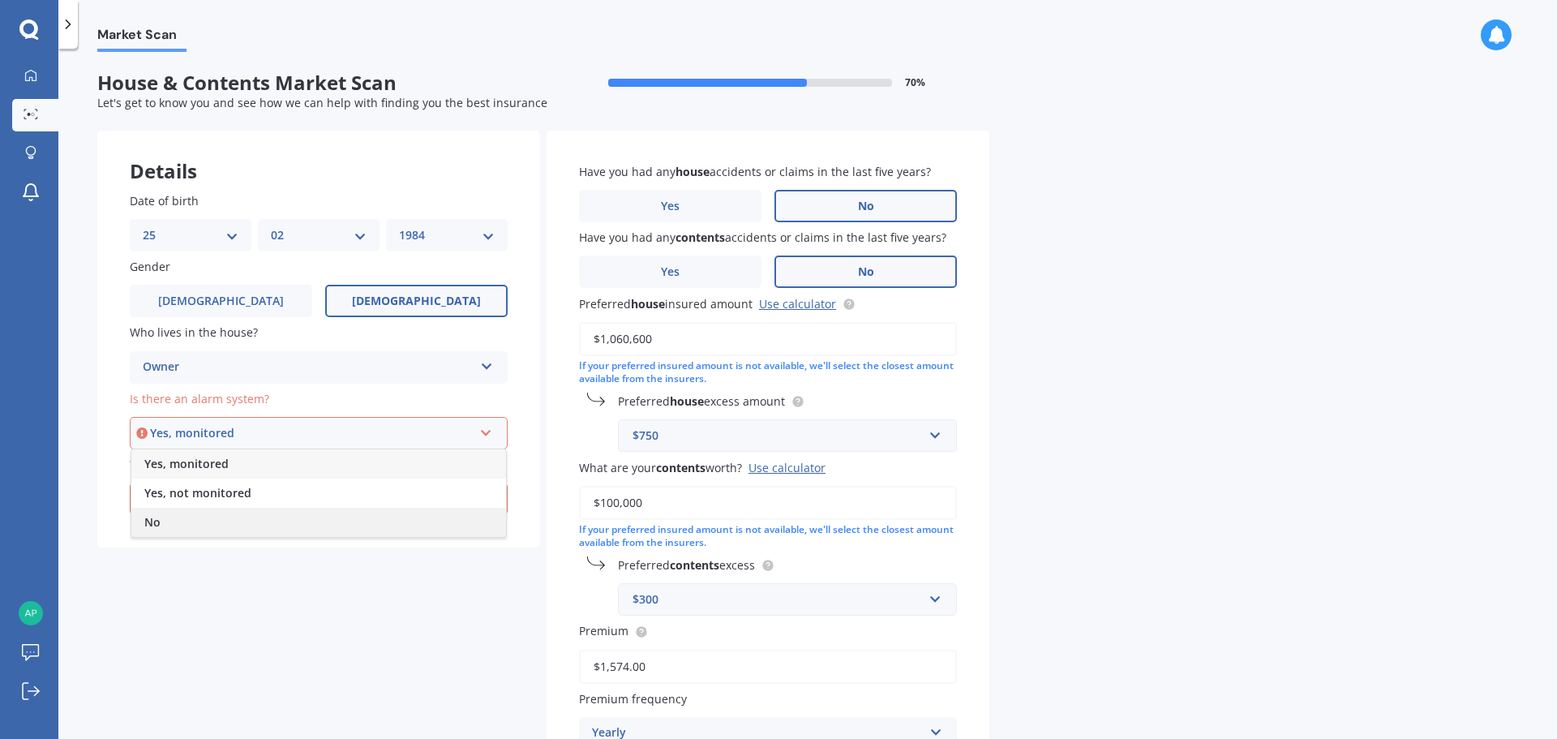
click at [244, 529] on div "No" at bounding box center [318, 522] width 375 height 29
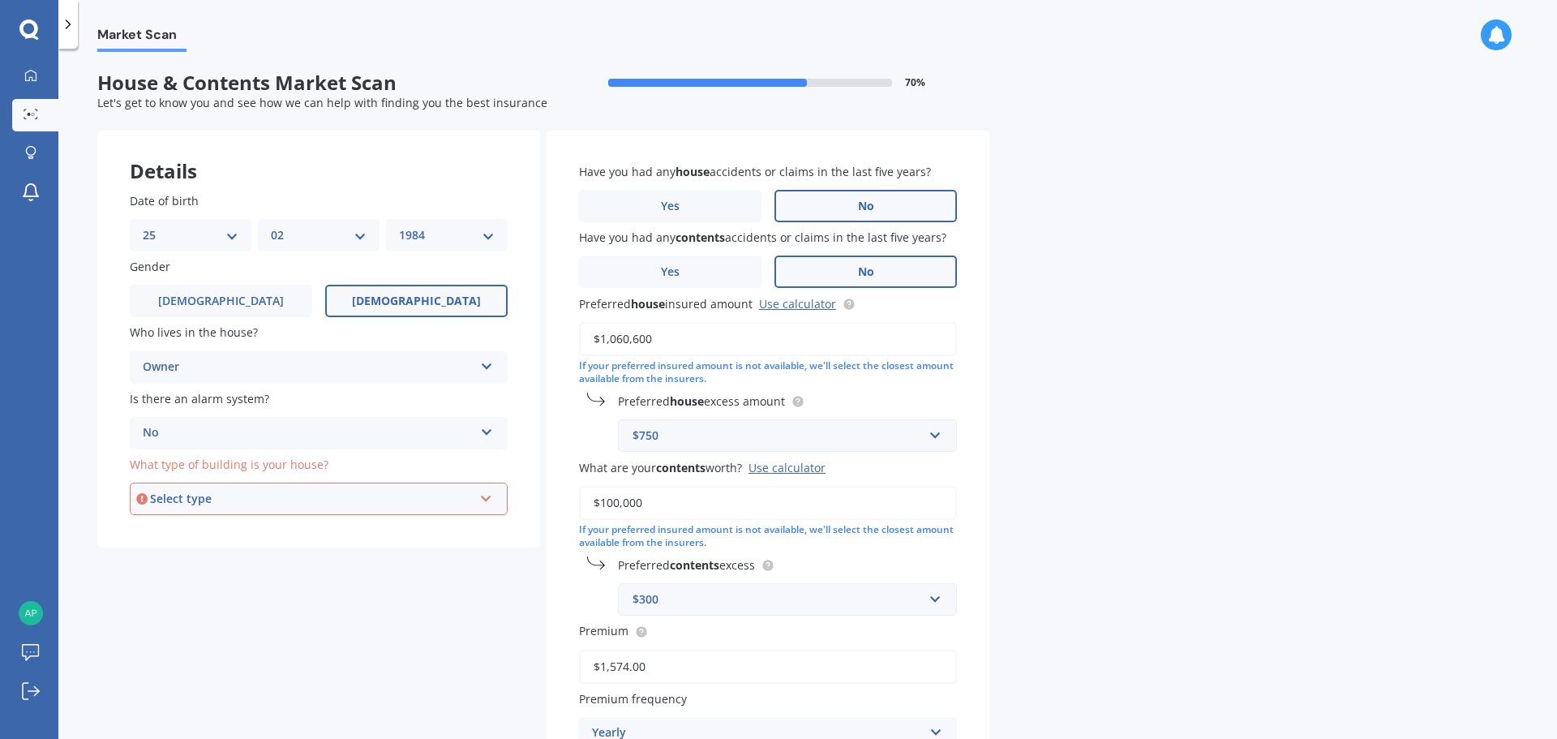
click at [264, 496] on div "Select type" at bounding box center [311, 499] width 323 height 18
click at [268, 529] on div "Freestanding" at bounding box center [318, 529] width 375 height 29
click at [288, 507] on div "Freestanding" at bounding box center [308, 498] width 331 height 19
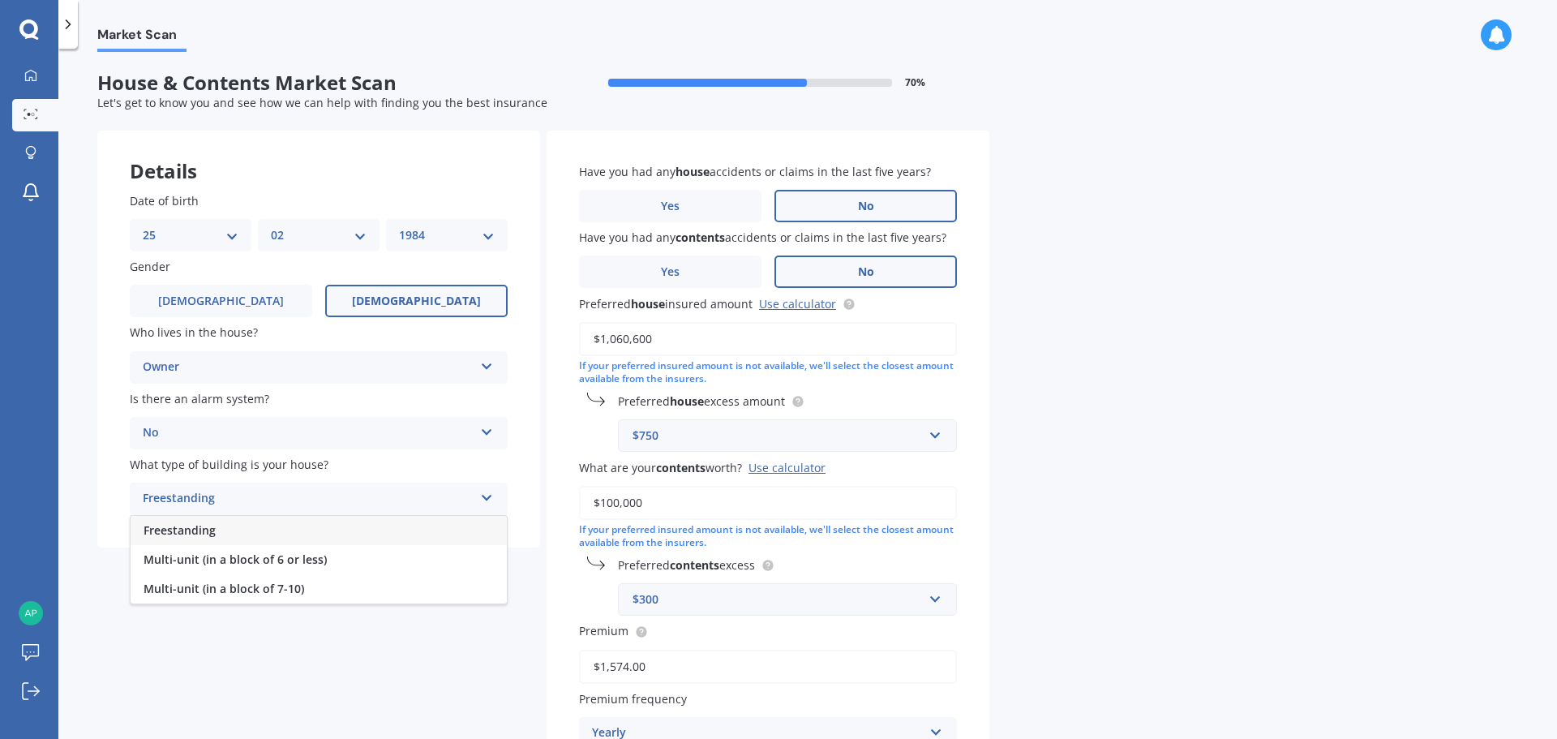
click at [288, 507] on div "Freestanding" at bounding box center [308, 498] width 331 height 19
click at [992, 581] on div "Market Scan House & Contents Market Scan 70 % Let's get to know you and see how…" at bounding box center [807, 397] width 1498 height 690
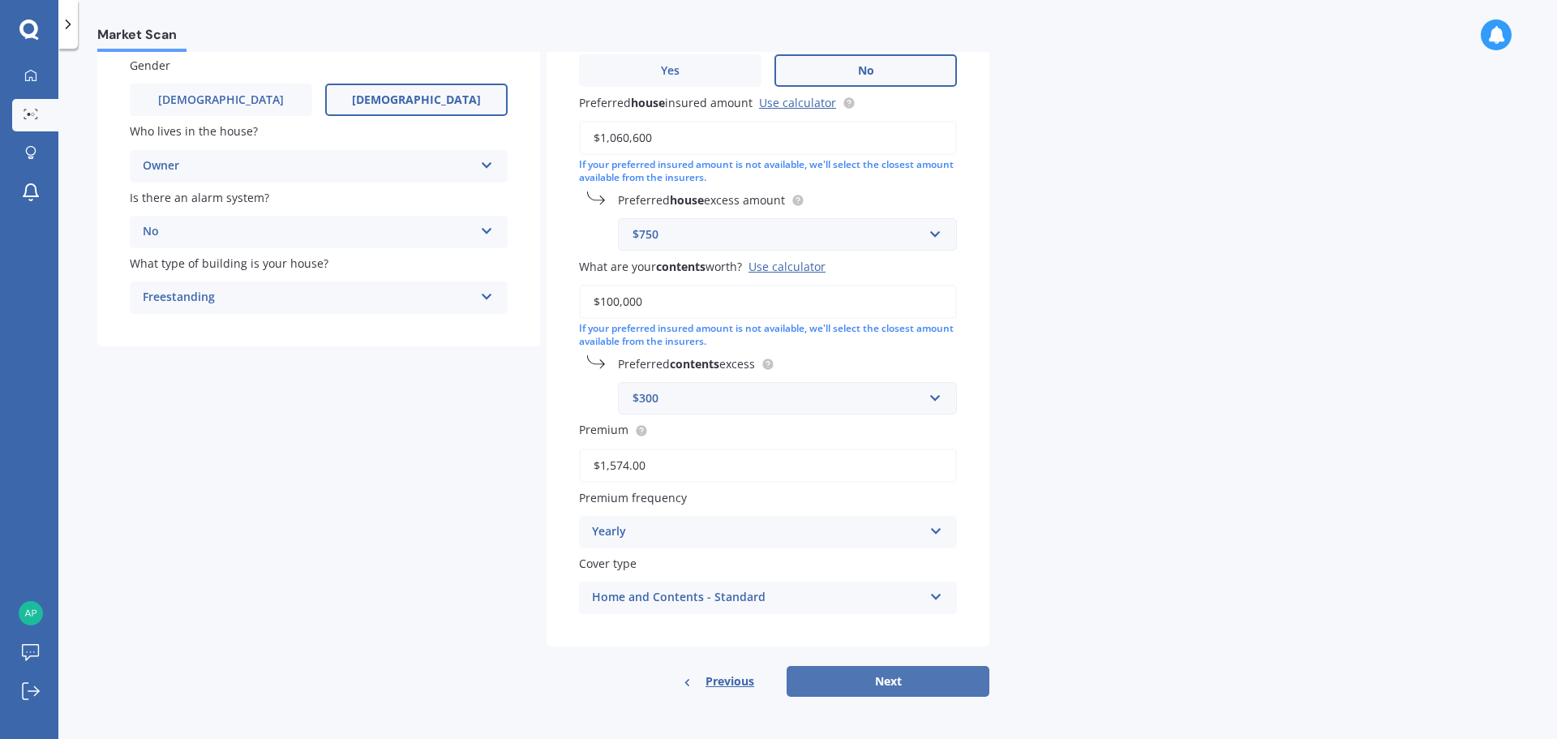
click at [924, 682] on button "Next" at bounding box center [887, 681] width 203 height 31
select select "25"
select select "02"
select select "1984"
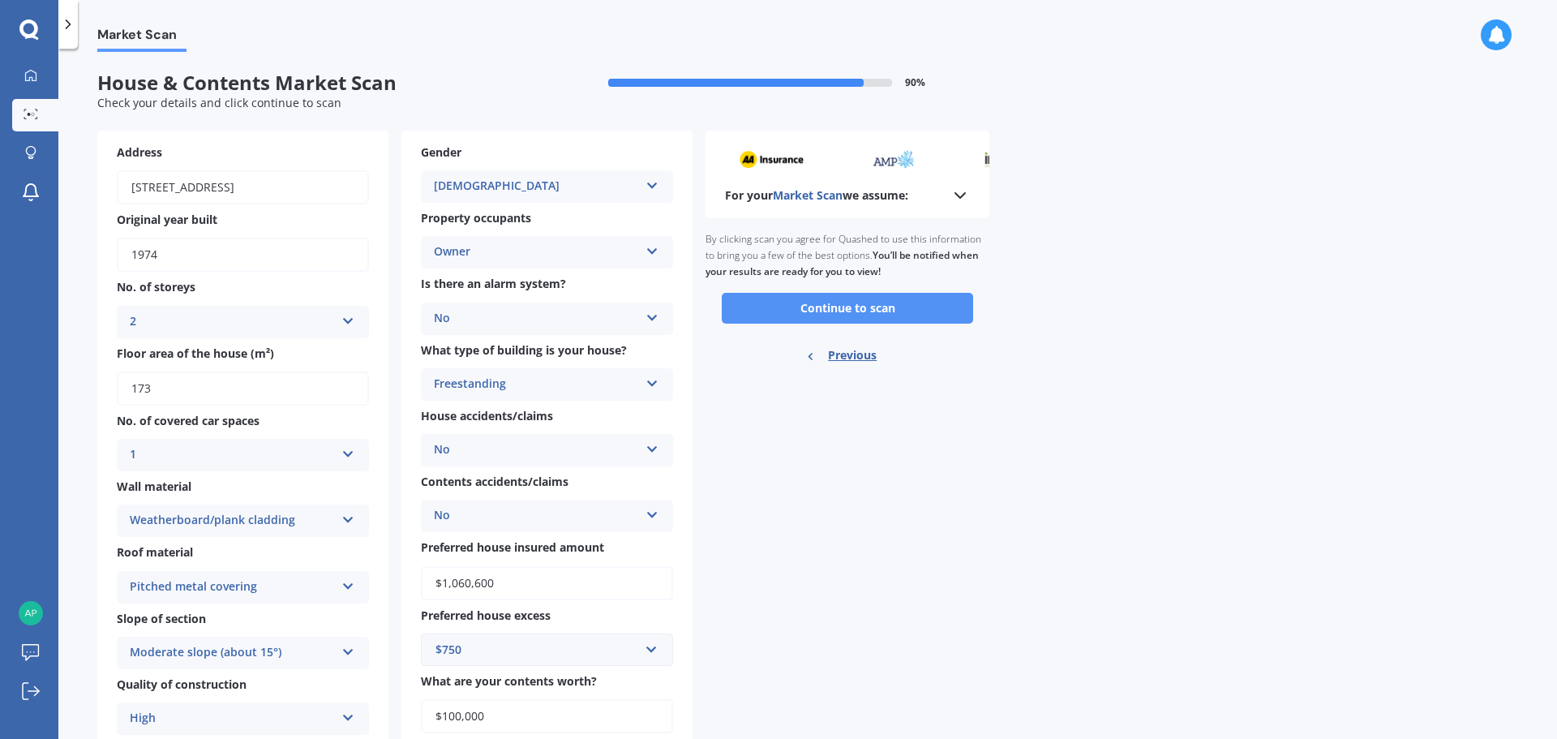
click at [846, 308] on button "Continue to scan" at bounding box center [847, 308] width 251 height 31
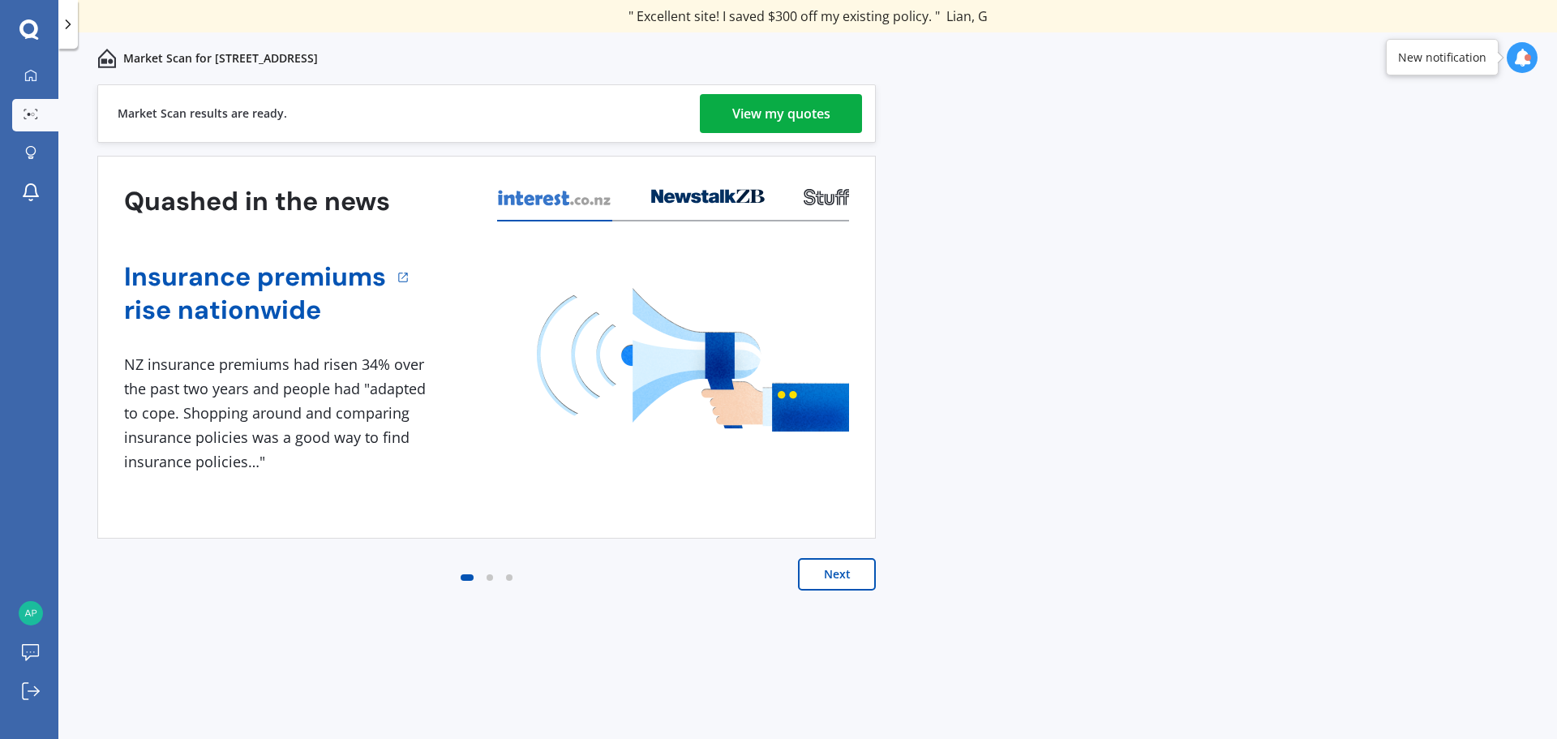
click at [773, 113] on div "View my quotes" at bounding box center [781, 113] width 98 height 39
